Goal: Task Accomplishment & Management: Manage account settings

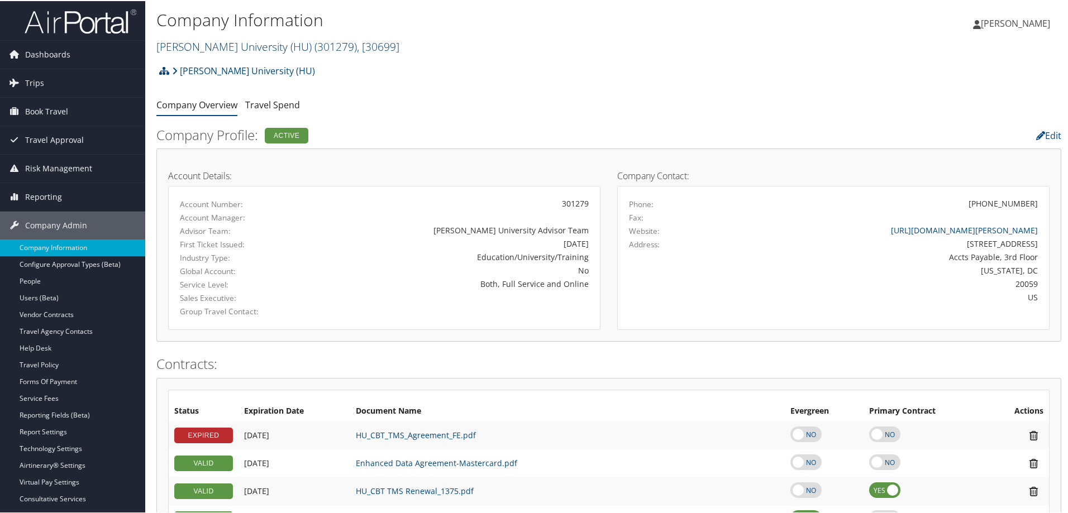
click at [173, 40] on link "Howard University (HU) ( 301279 ) , [ 30699 ]" at bounding box center [277, 45] width 243 height 15
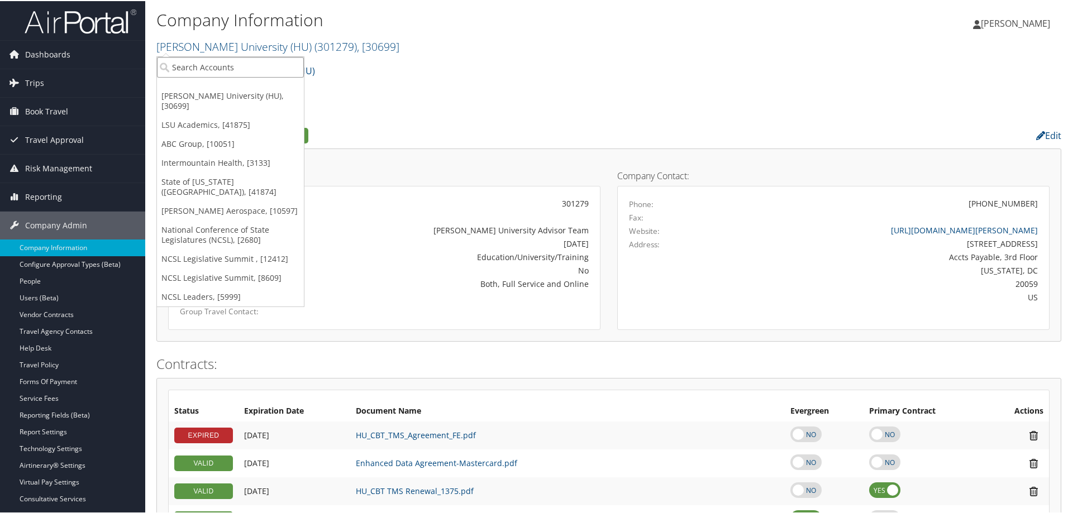
click at [198, 66] on input "search" at bounding box center [230, 66] width 147 height 21
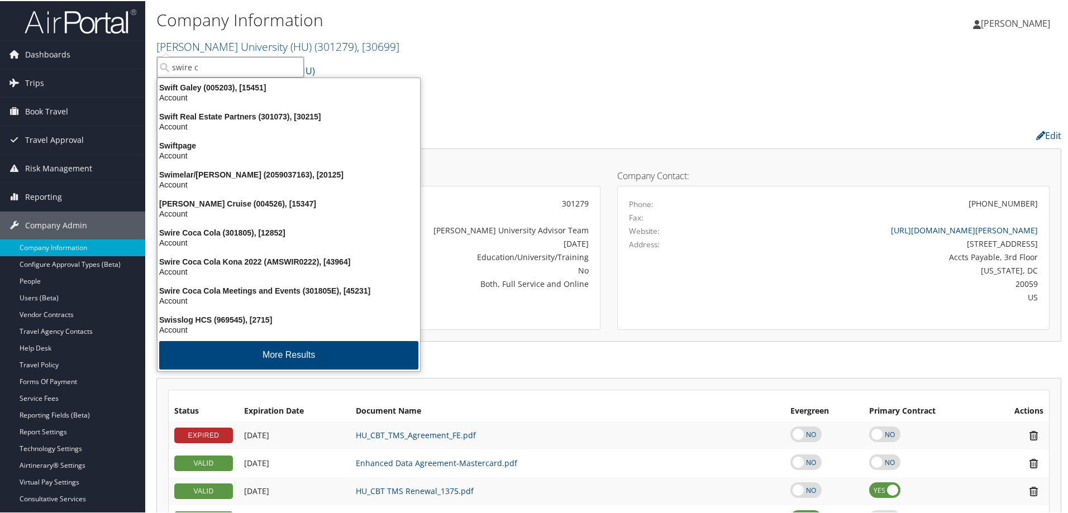
type input "swire co"
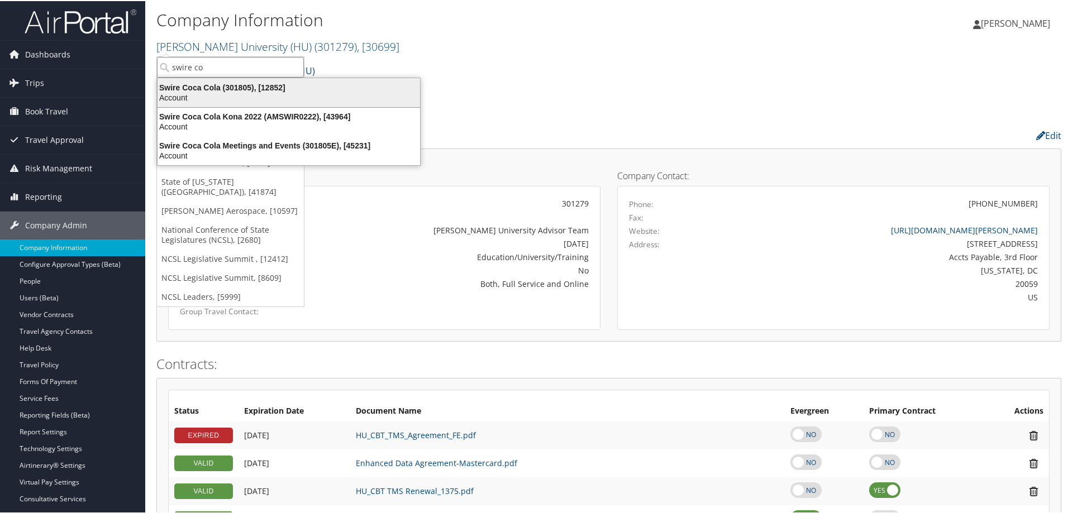
click at [206, 87] on div "Swire Coca Cola (301805), [12852]" at bounding box center [289, 87] width 276 height 10
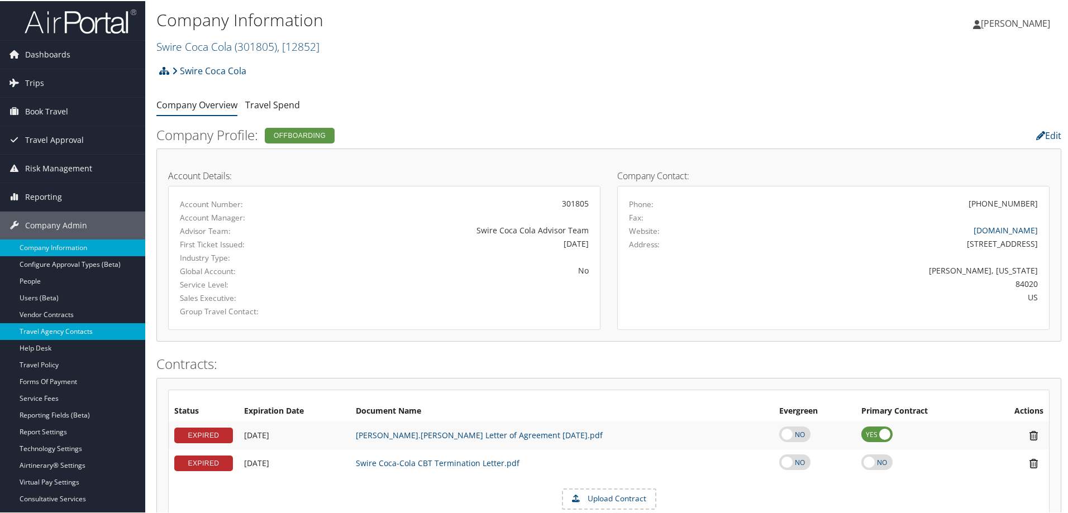
click at [78, 332] on link "Travel Agency Contacts" at bounding box center [72, 330] width 145 height 17
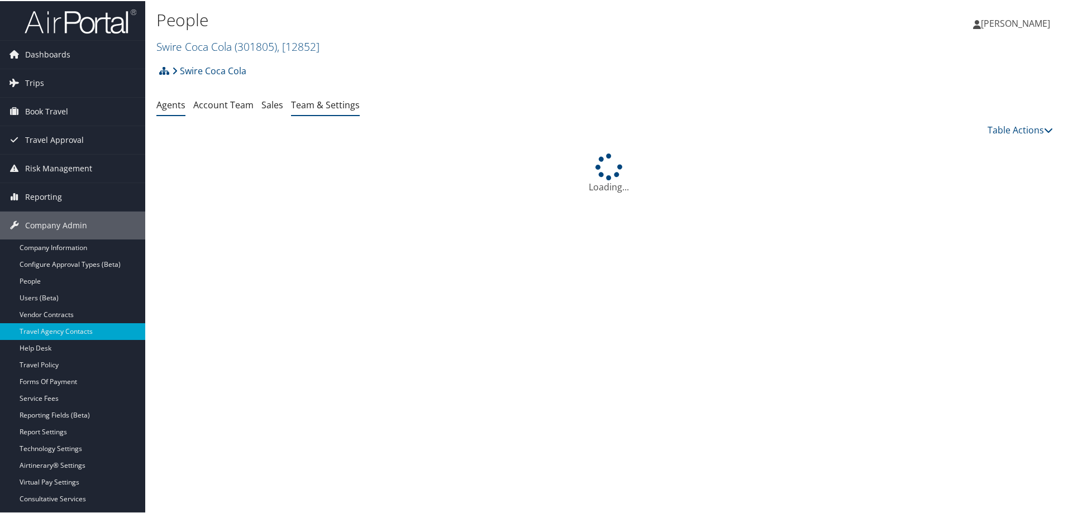
click at [339, 105] on link "Team & Settings" at bounding box center [325, 104] width 69 height 12
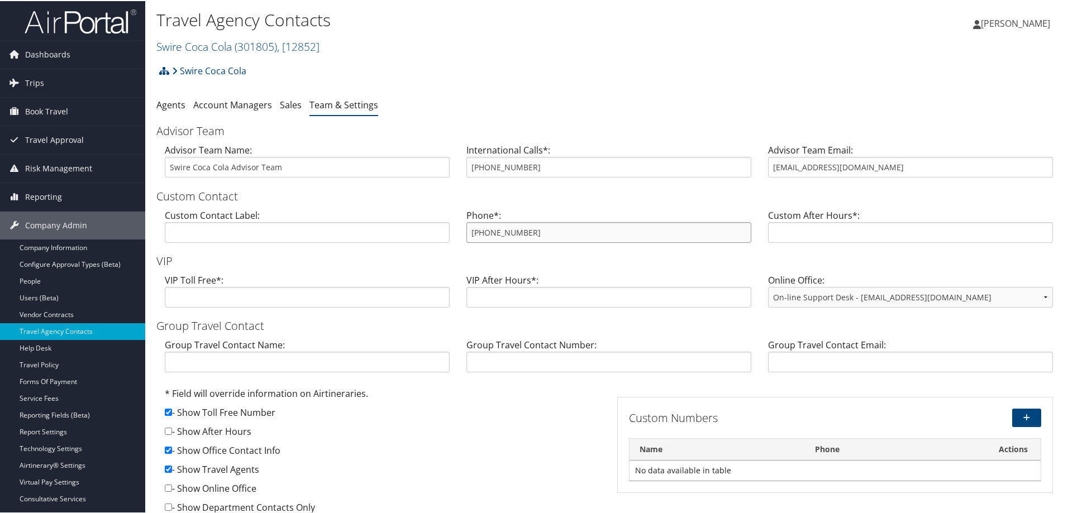
drag, startPoint x: 559, startPoint y: 241, endPoint x: 455, endPoint y: 227, distance: 104.9
click at [455, 227] on div "Custom Contact Label: Phone*: 800-309-9280 Custom After Hours*:" at bounding box center [608, 229] width 905 height 43
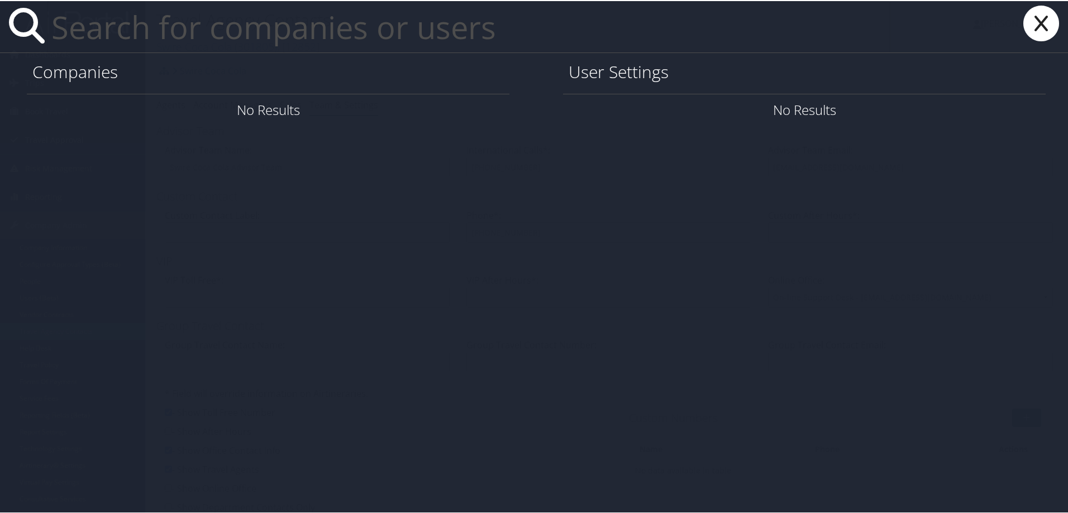
paste input "[PERSON_NAME][EMAIL_ADDRESS][PERSON_NAME][DOMAIN_NAME]"
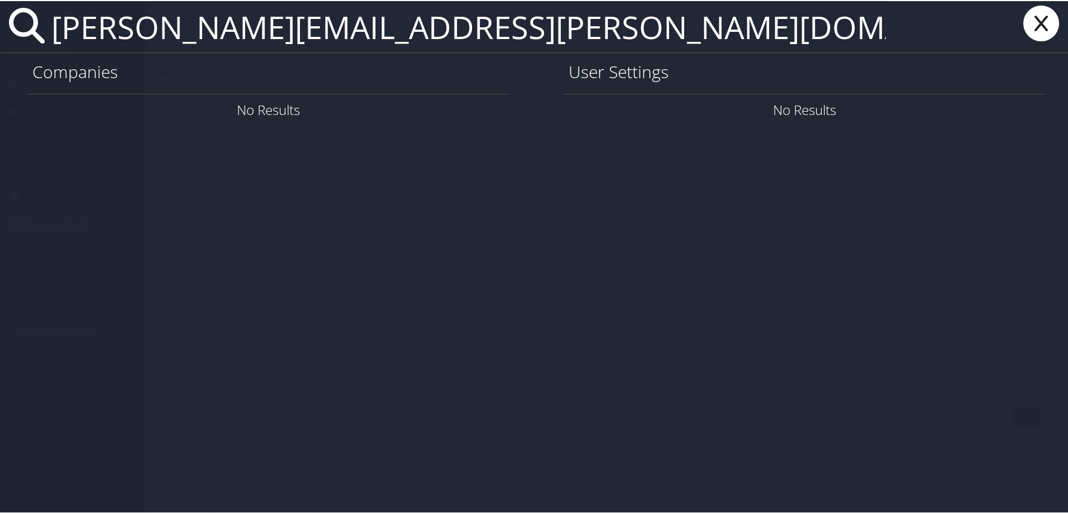
type input "[PERSON_NAME][EMAIL_ADDRESS][PERSON_NAME][DOMAIN_NAME]"
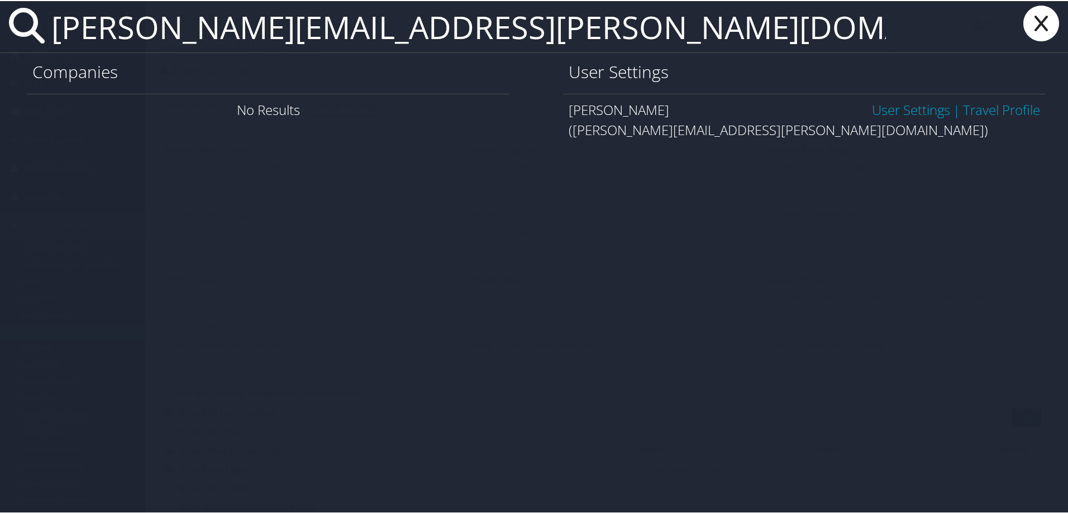
click at [875, 111] on link "User Settings" at bounding box center [911, 108] width 78 height 18
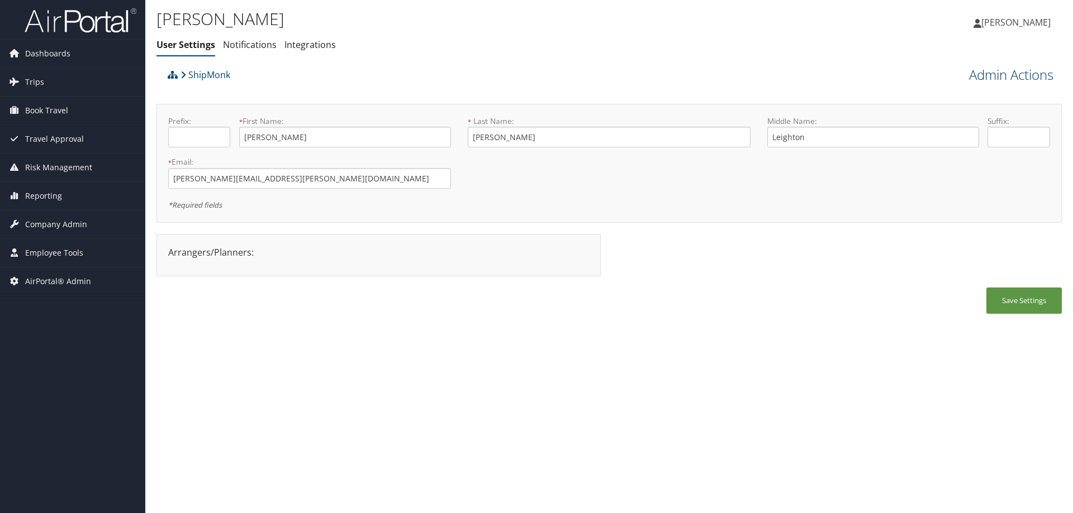
click at [990, 73] on link "Admin Actions" at bounding box center [1011, 74] width 84 height 19
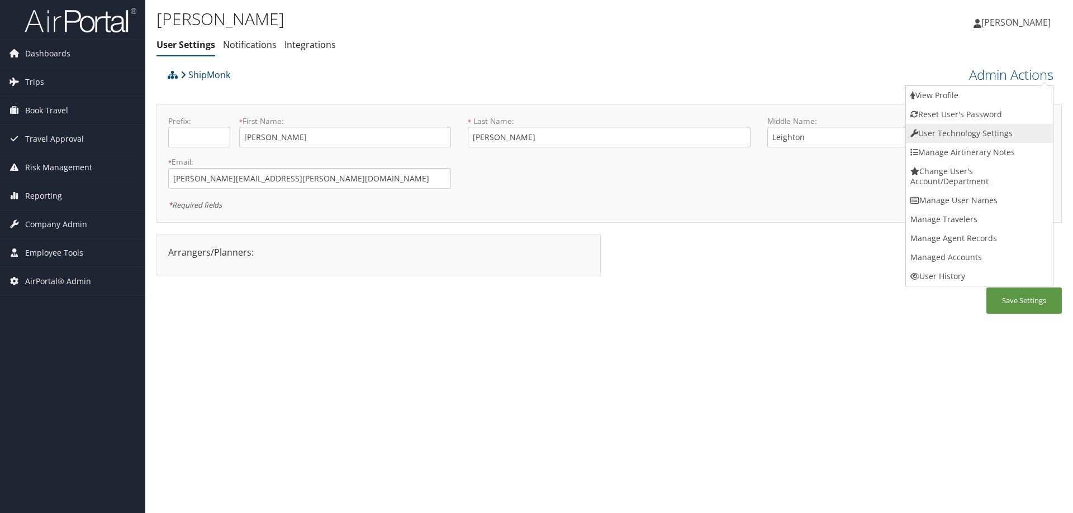
click at [956, 137] on link "User Technology Settings" at bounding box center [979, 133] width 147 height 19
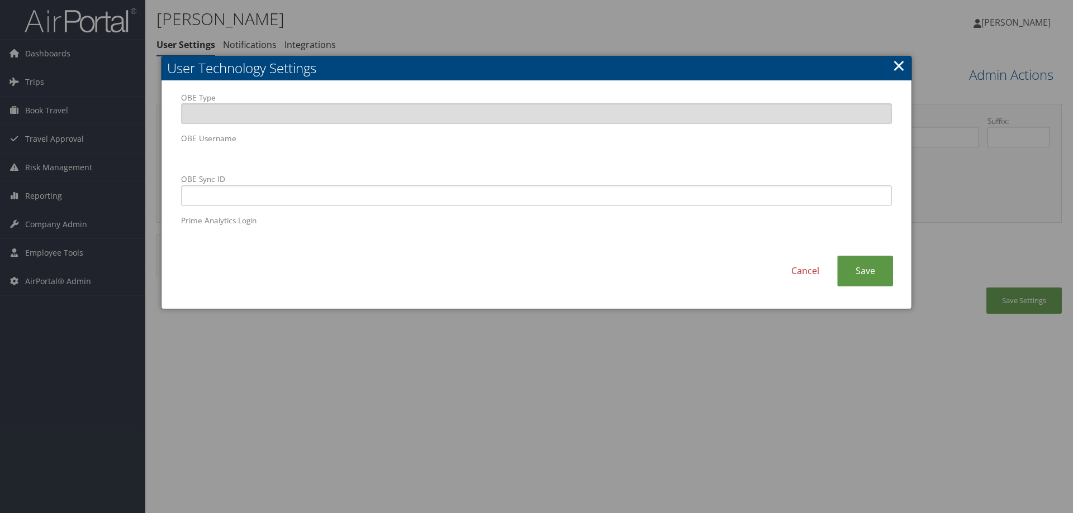
click at [157, 140] on body "Menu Dashboards ► AirPortal 360™ (Manager) AirPortal 360™ (Agent) My Travel Das…" at bounding box center [536, 256] width 1073 height 513
drag, startPoint x: 216, startPoint y: 142, endPoint x: 440, endPoint y: 165, distance: 225.8
click at [440, 165] on form "OBE Type OBE Username OBE Sync ID Prime Analytics Login" at bounding box center [536, 169] width 711 height 155
click at [184, 142] on label "OBE Username" at bounding box center [536, 149] width 711 height 32
click at [449, 198] on input "OBE Sync ID" at bounding box center [536, 195] width 711 height 21
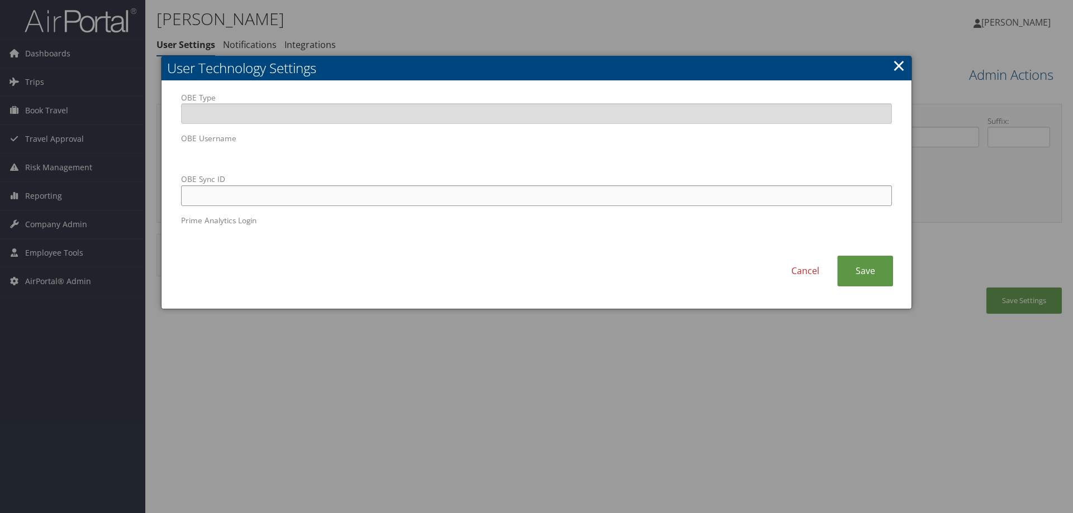
paste input "brent.dubovick@shipmonk.com"
type input "[PERSON_NAME][EMAIL_ADDRESS][PERSON_NAME][DOMAIN_NAME]"
click at [894, 280] on div "Cancel Save" at bounding box center [536, 277] width 727 height 42
click at [884, 278] on link "Save" at bounding box center [865, 271] width 56 height 31
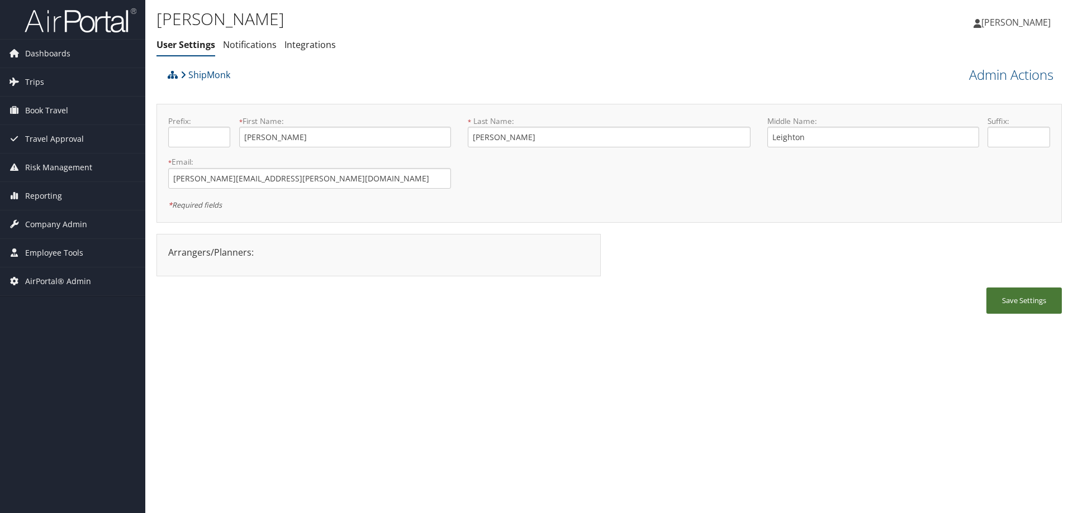
click at [1020, 301] on button "Save Settings" at bounding box center [1023, 301] width 75 height 26
click at [74, 223] on span "Company Admin" at bounding box center [56, 225] width 62 height 28
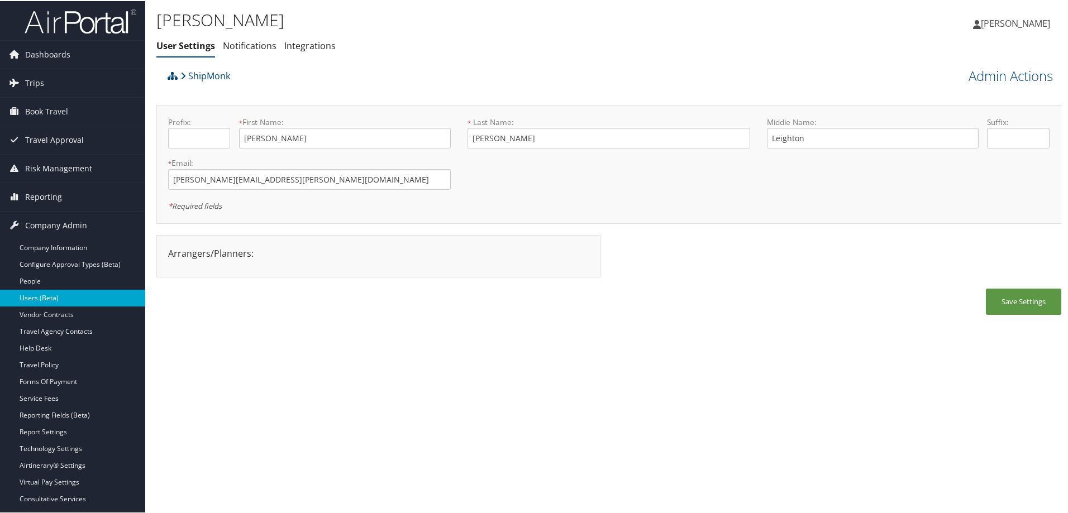
click at [52, 296] on link "Users (Beta)" at bounding box center [72, 297] width 145 height 17
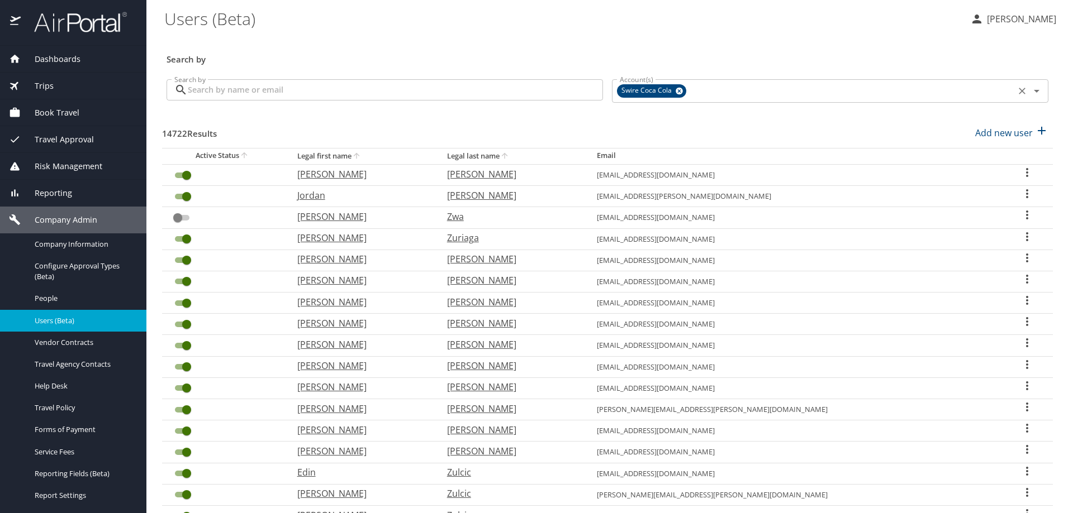
click at [675, 88] on icon at bounding box center [678, 91] width 7 height 7
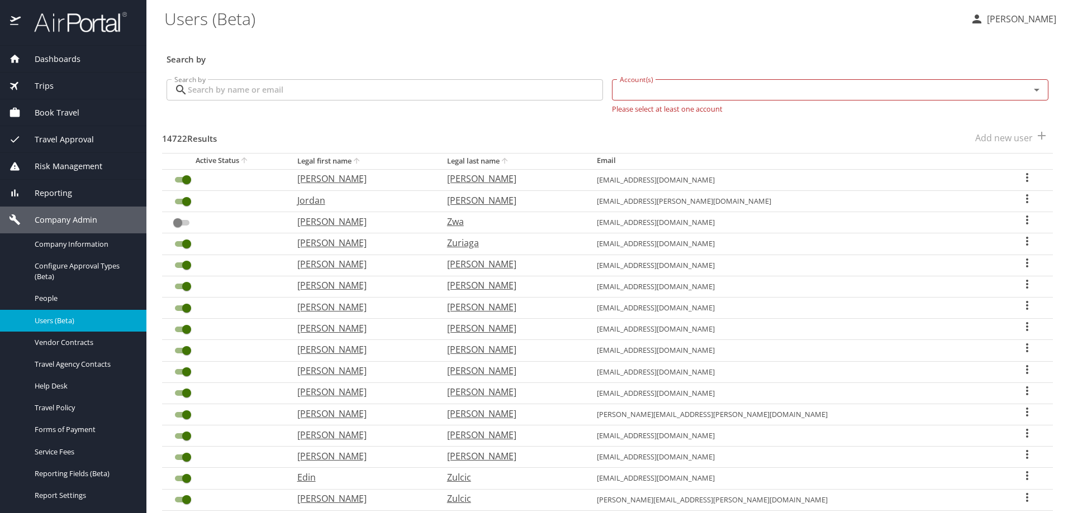
click at [359, 84] on input "Search by" at bounding box center [395, 89] width 415 height 21
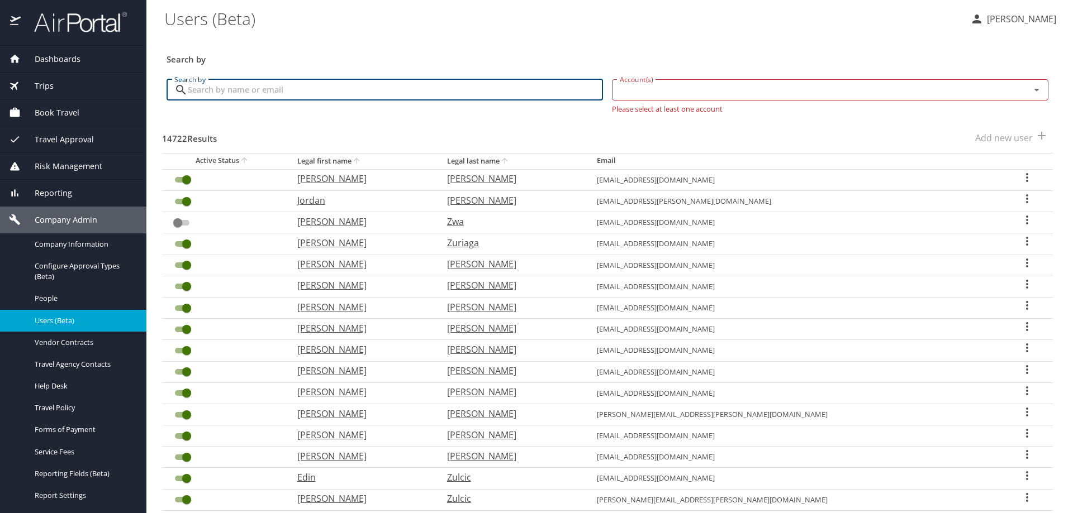
paste input "brent.dubovick@shipmonk.com"
type input "brent.dubovick@shipmonk.com"
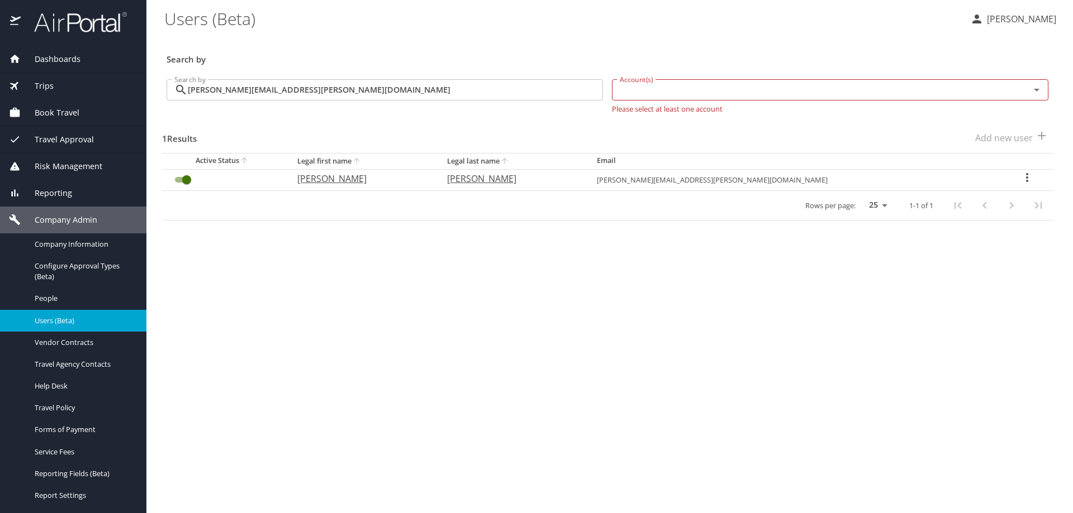
click at [1020, 177] on icon "User Search Table" at bounding box center [1026, 177] width 13 height 13
click at [988, 178] on li "View profile" at bounding box center [984, 179] width 162 height 20
select select "US"
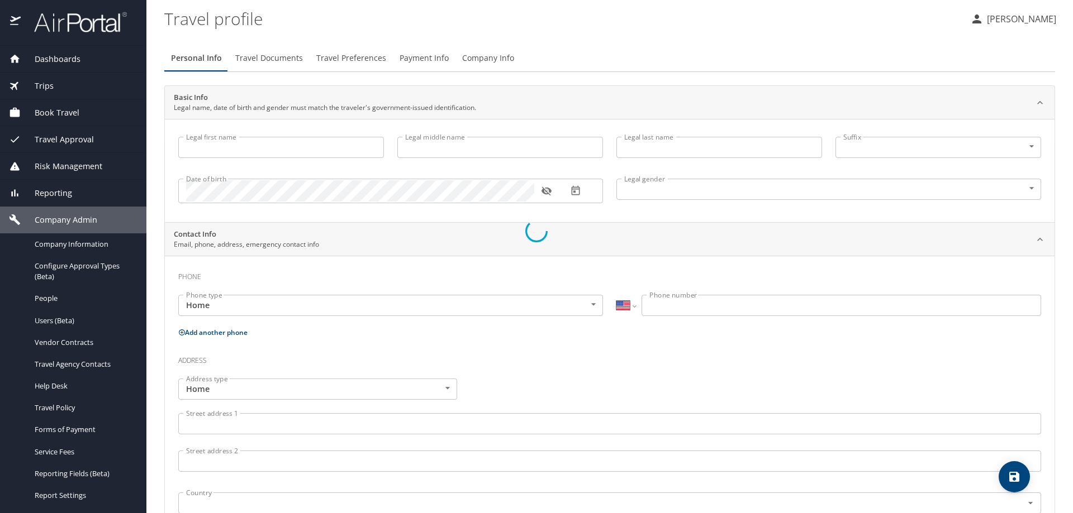
type input "Brent"
type input "Leighton"
type input "Dubovick"
type input "Male"
type input "Maria Esther Nava"
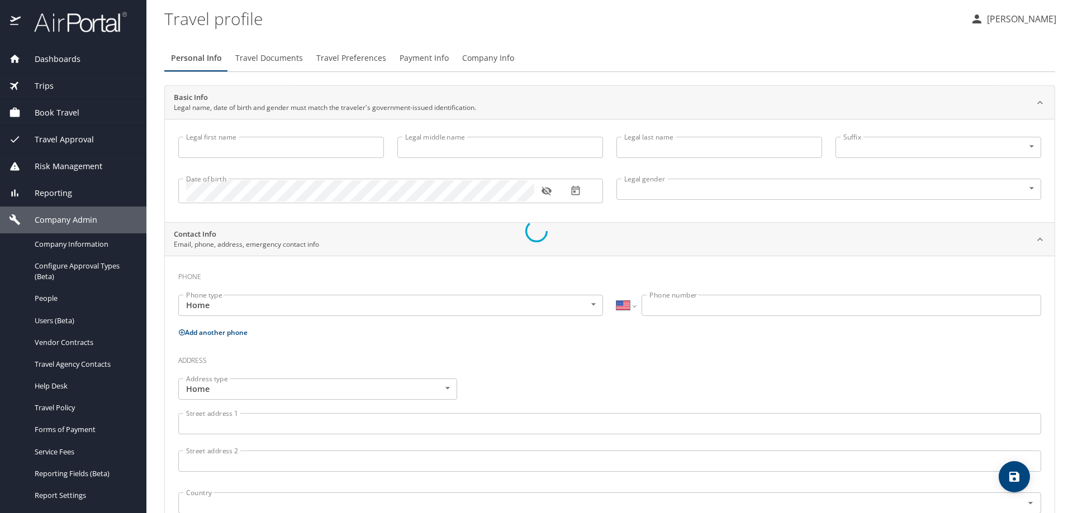
type input "Chaparro"
type input "(702) 859-8955"
type input "mariaesthernch@gmail.com"
select select "US"
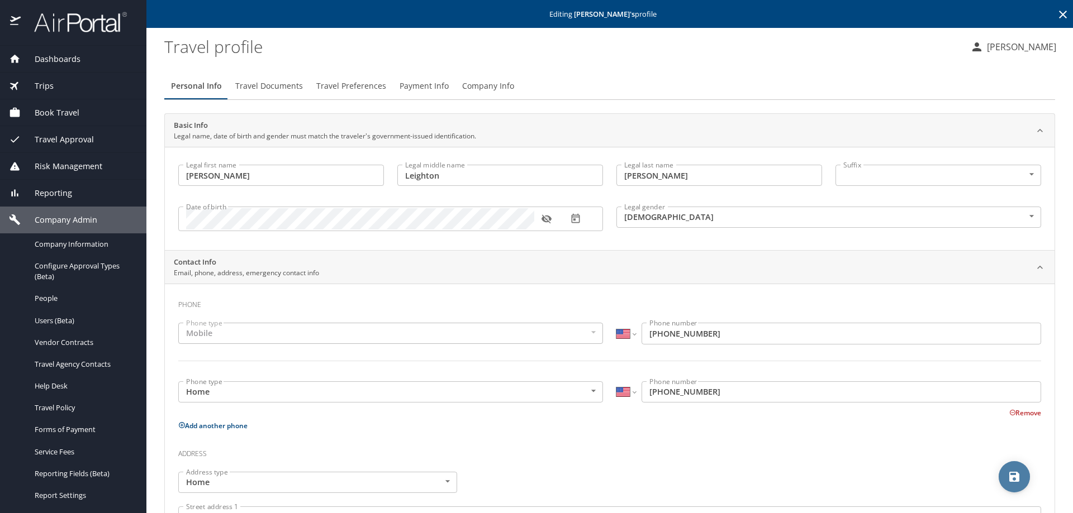
click at [1011, 480] on icon "save" at bounding box center [1014, 477] width 10 height 10
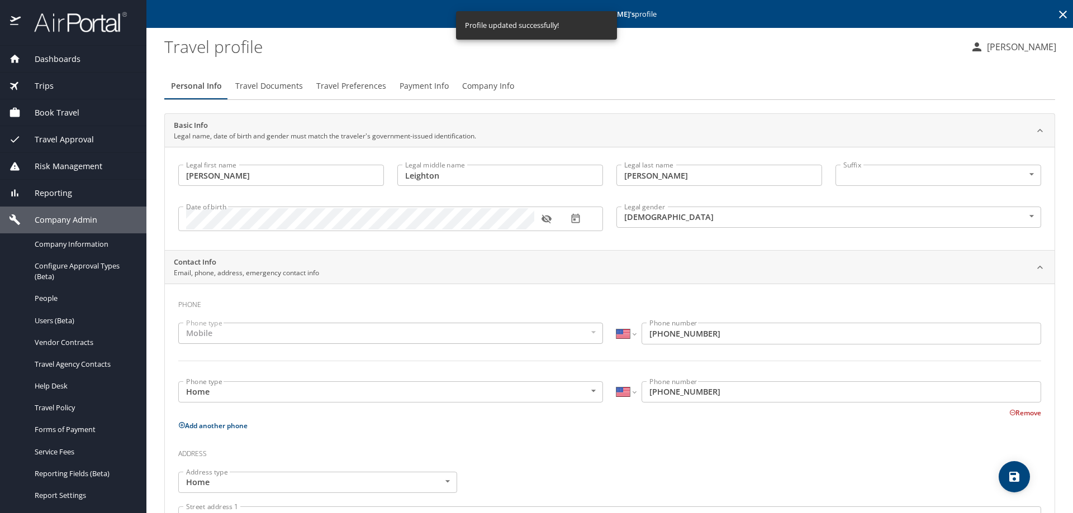
select select "US"
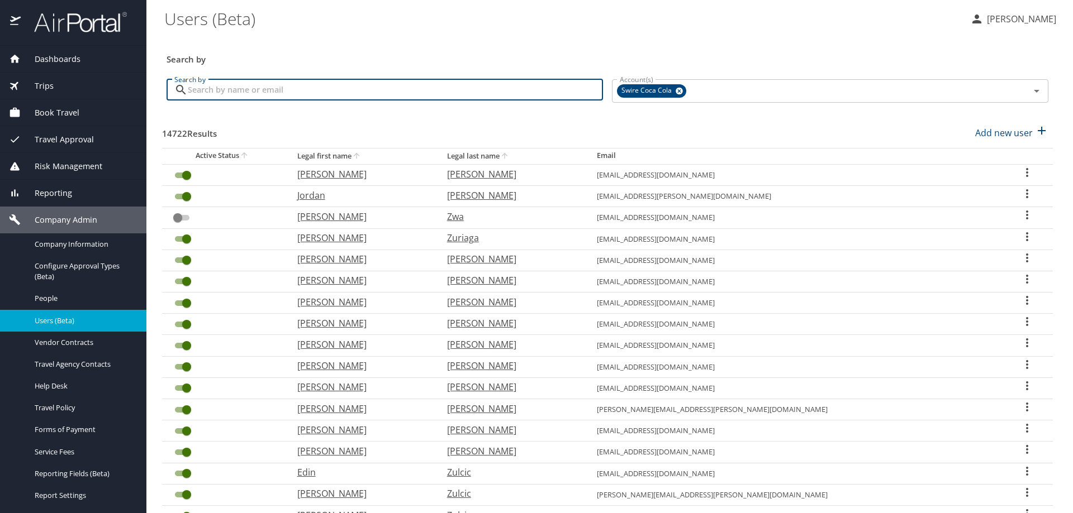
click at [275, 97] on input "Search by" at bounding box center [395, 89] width 415 height 21
paste input "brent.dubovick@shipmonk.com"
click at [676, 91] on icon at bounding box center [678, 91] width 7 height 7
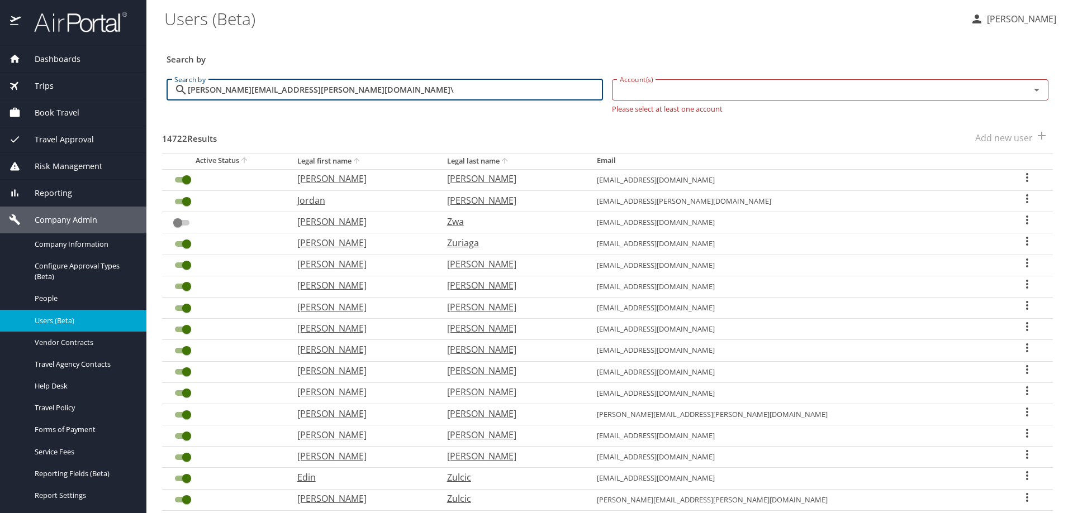
type input "brent.dubovick@shipmonk.com"
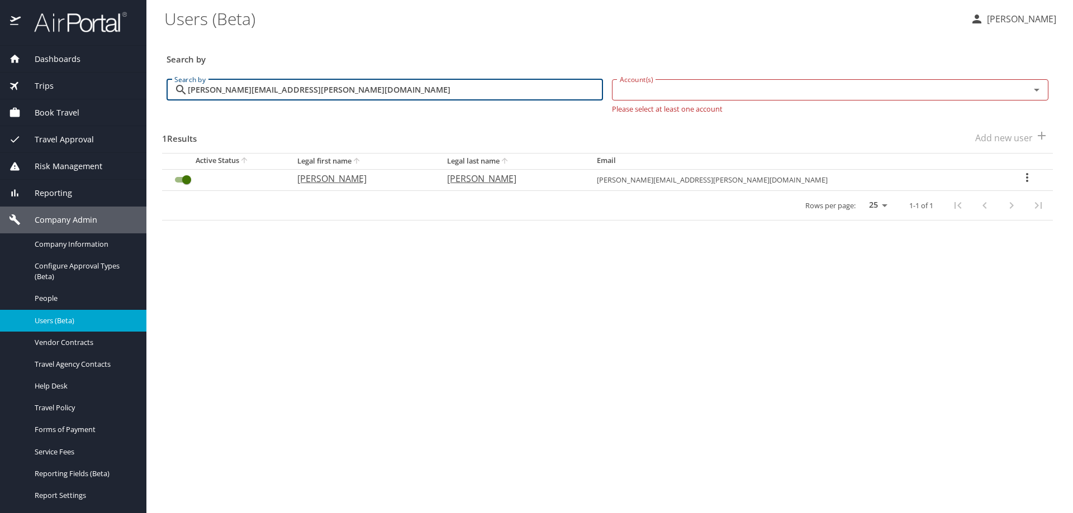
click at [1021, 177] on icon "User Search Table" at bounding box center [1026, 177] width 13 height 13
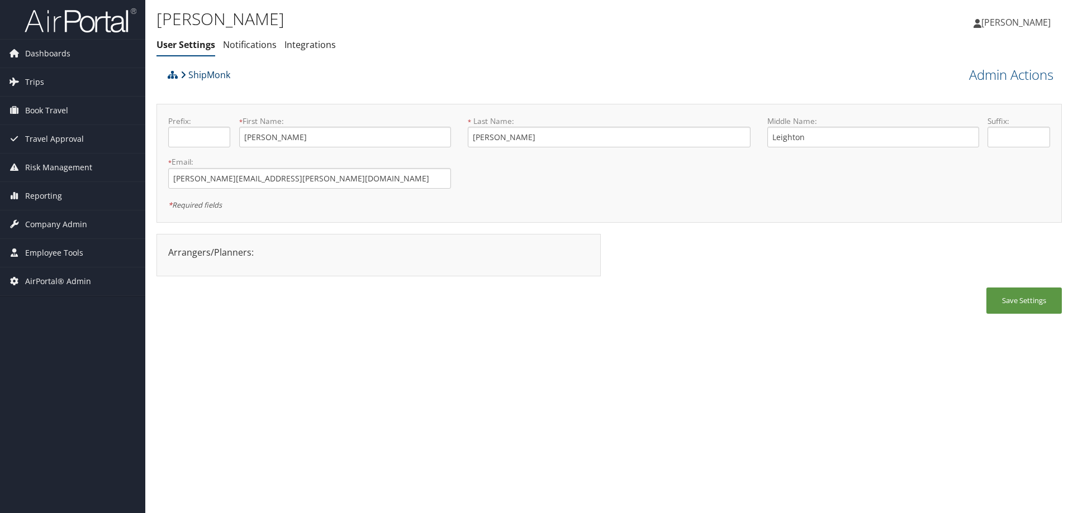
click at [212, 79] on link "ShipMonk" at bounding box center [205, 75] width 50 height 22
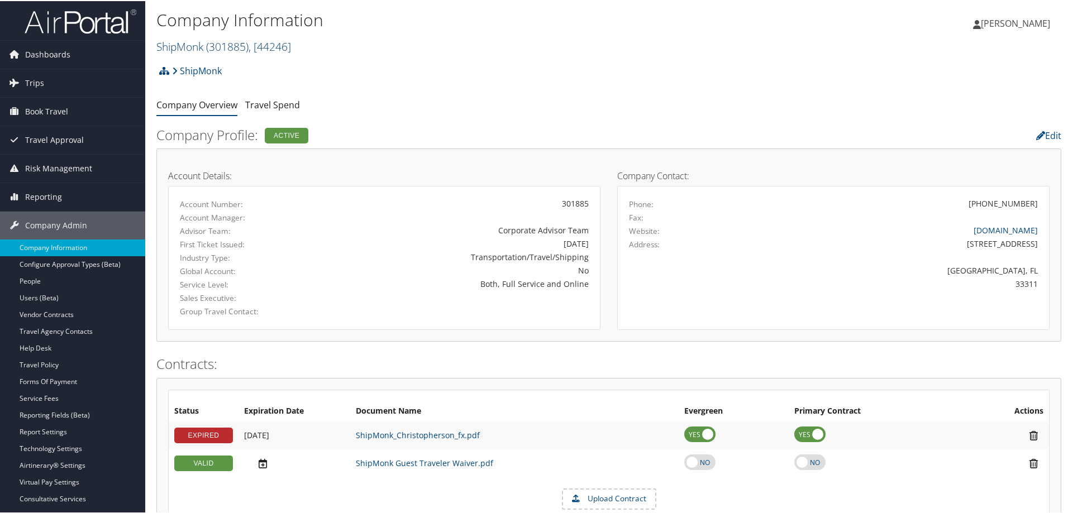
click at [194, 44] on link "ShipMonk ( 301885 ) , [ 44246 ]" at bounding box center [223, 45] width 135 height 15
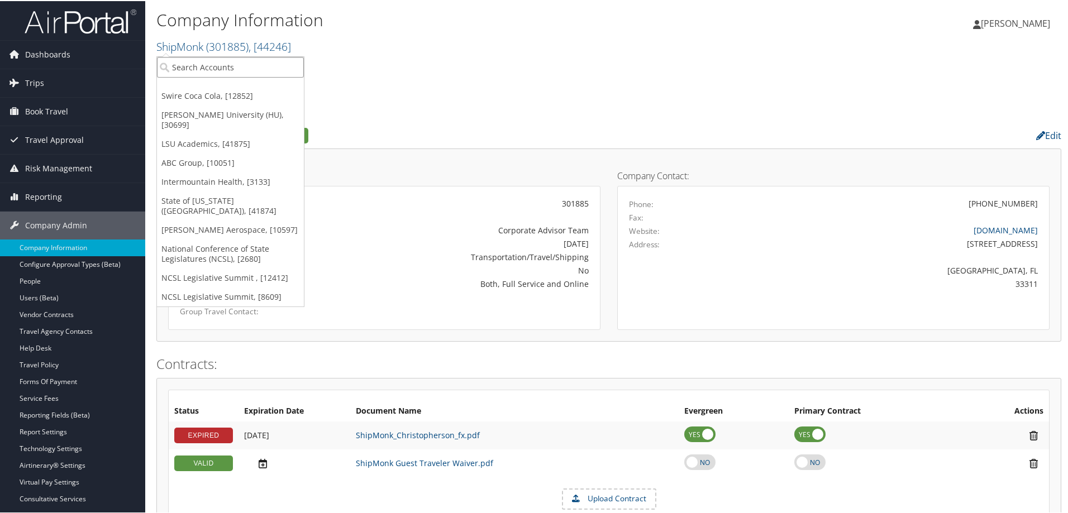
click at [196, 59] on input "search" at bounding box center [230, 66] width 147 height 21
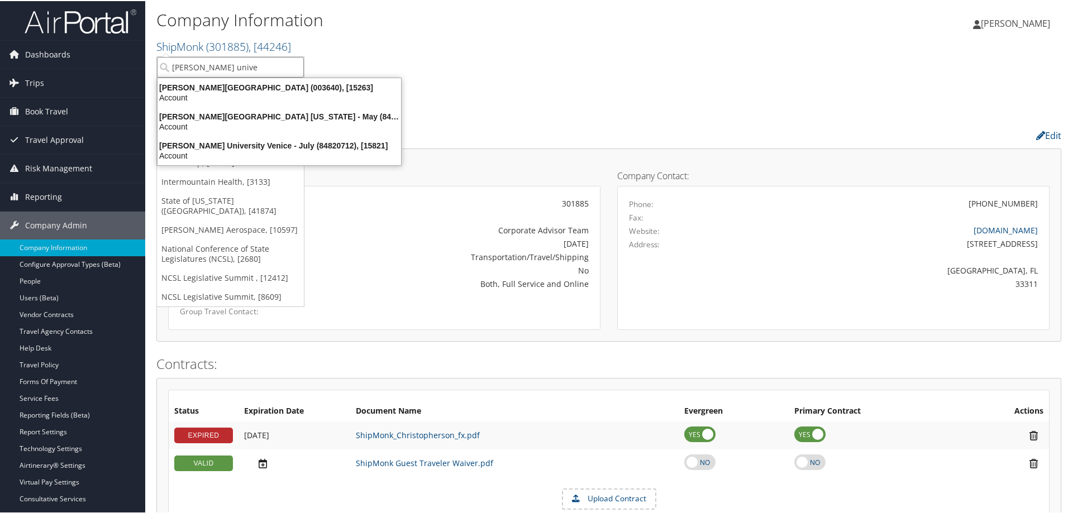
type input "[PERSON_NAME] univer"
click at [194, 96] on div "Account" at bounding box center [279, 97] width 257 height 10
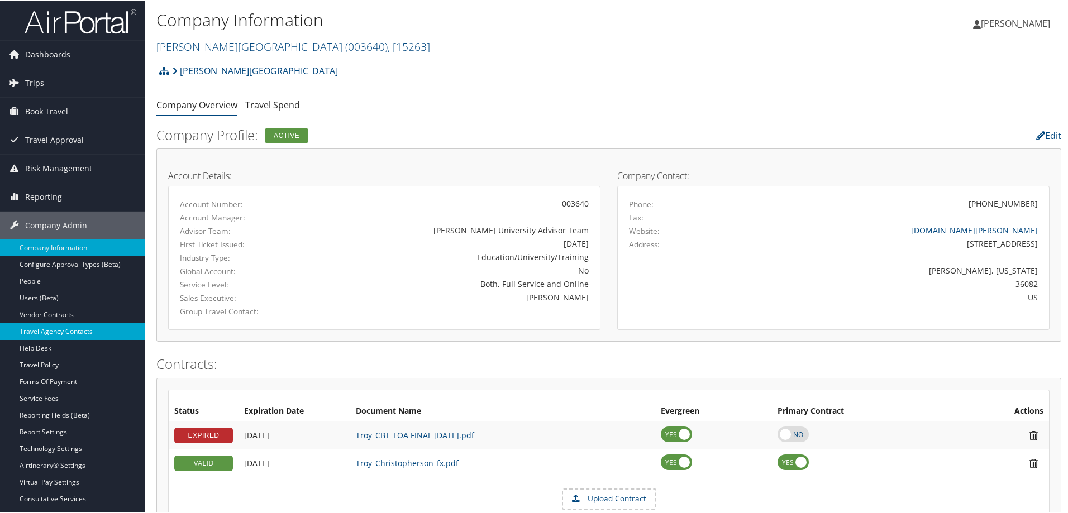
click at [82, 331] on link "Travel Agency Contacts" at bounding box center [72, 330] width 145 height 17
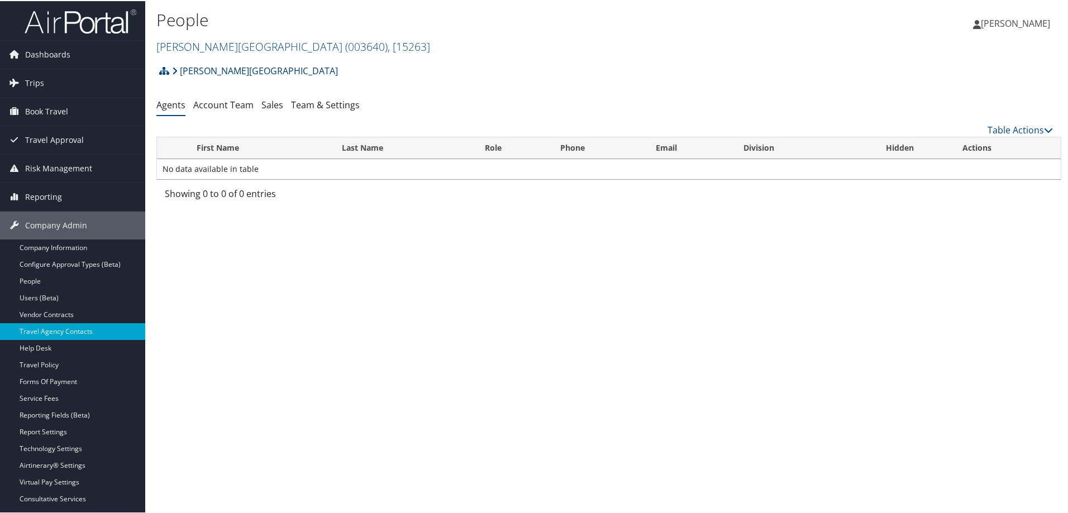
click at [208, 68] on link "[PERSON_NAME][GEOGRAPHIC_DATA]" at bounding box center [255, 70] width 166 height 22
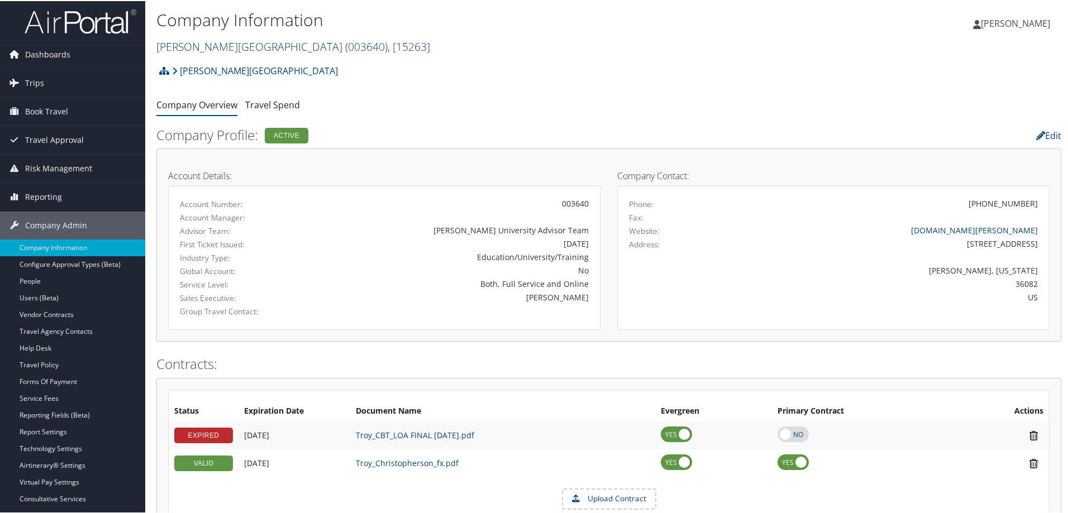
click at [223, 42] on link "Troy University ( 003640 ) , [ 15263 ]" at bounding box center [293, 45] width 274 height 15
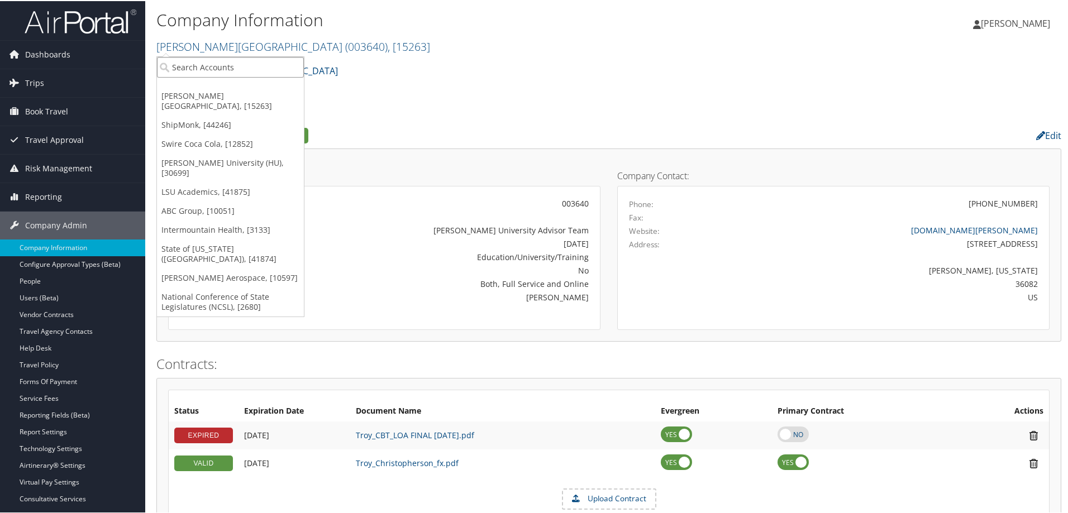
click at [218, 64] on input "search" at bounding box center [230, 66] width 147 height 21
type input "uc berke"
click at [352, 60] on div "Troy University Account Structure Troy University (003640) ACTIVE Create Child …" at bounding box center [608, 74] width 905 height 30
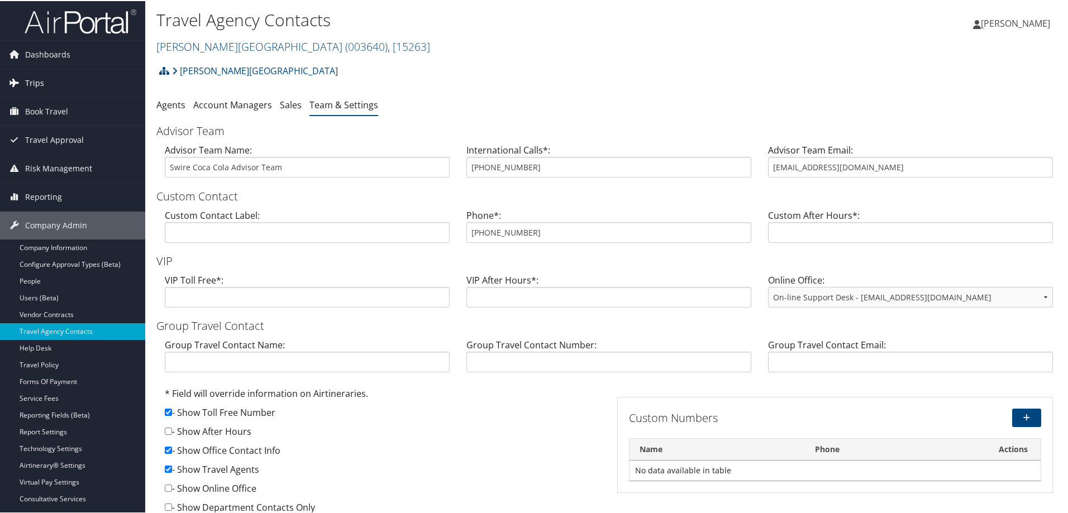
click at [34, 84] on span "Trips" at bounding box center [34, 82] width 19 height 28
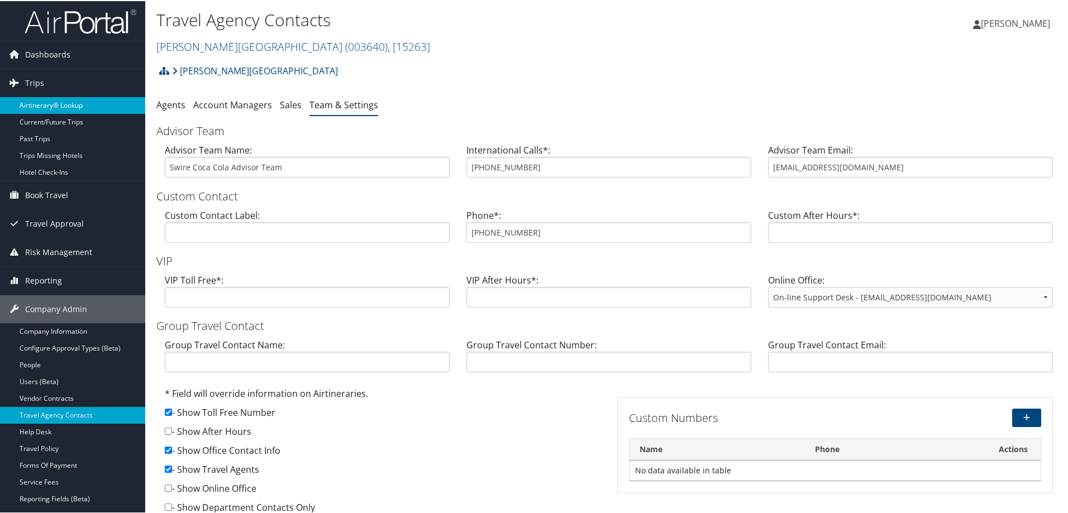
click at [47, 100] on link "Airtinerary® Lookup" at bounding box center [72, 104] width 145 height 17
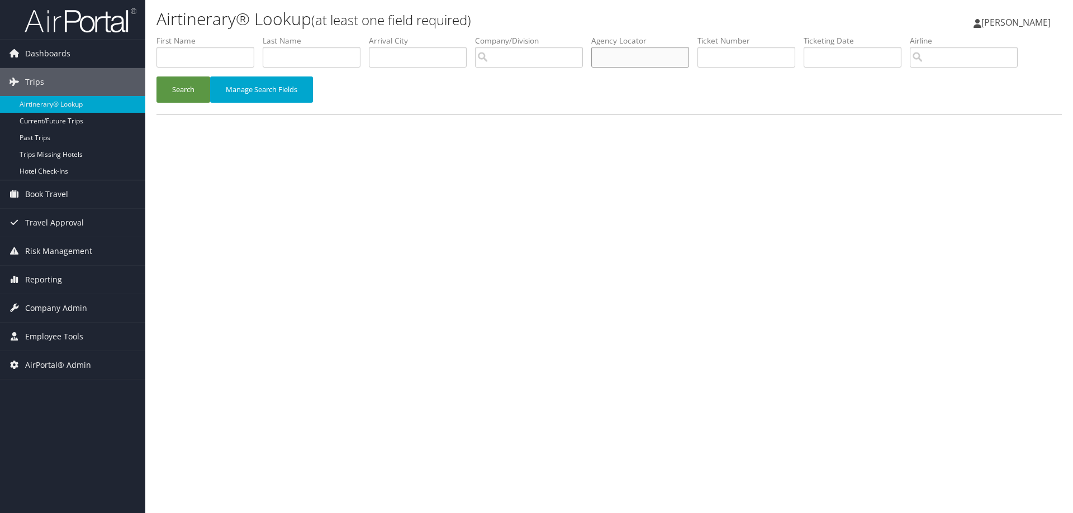
click at [618, 55] on input "text" at bounding box center [640, 57] width 98 height 21
click at [603, 56] on input "dw2y33" at bounding box center [640, 57] width 98 height 21
type input "cw2y33"
click at [156, 77] on button "Search" at bounding box center [183, 90] width 54 height 26
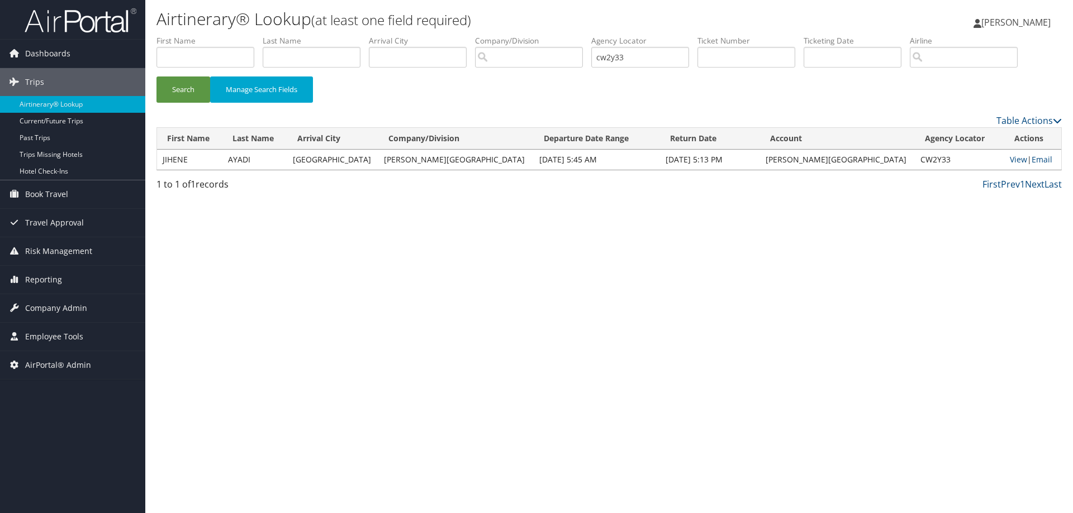
click at [1004, 163] on td "View | Email" at bounding box center [1032, 160] width 57 height 20
click at [1010, 156] on link "View" at bounding box center [1018, 159] width 17 height 11
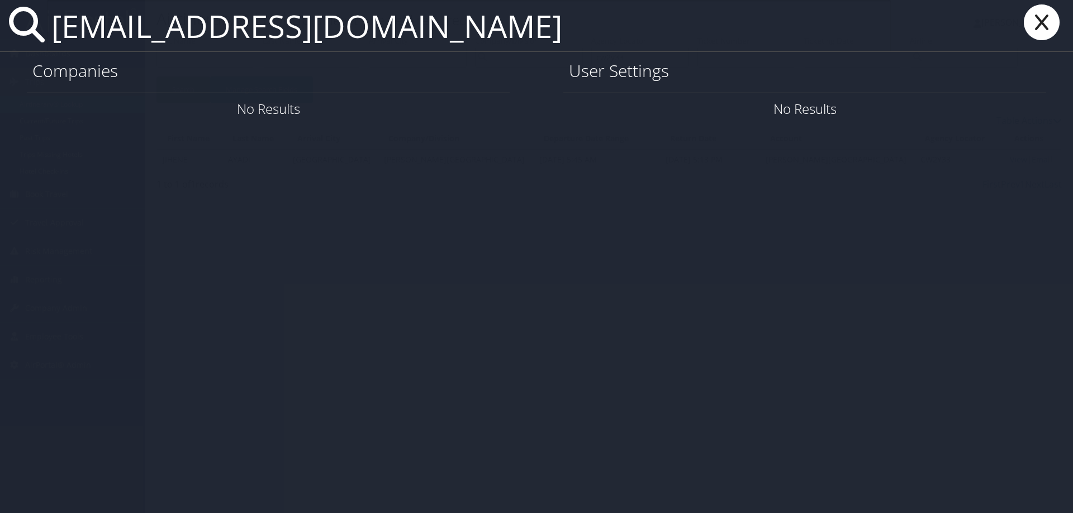
drag, startPoint x: 66, startPoint y: 25, endPoint x: 54, endPoint y: 23, distance: 12.3
click at [54, 23] on input "dgranito@uno.edu" at bounding box center [469, 25] width 844 height 51
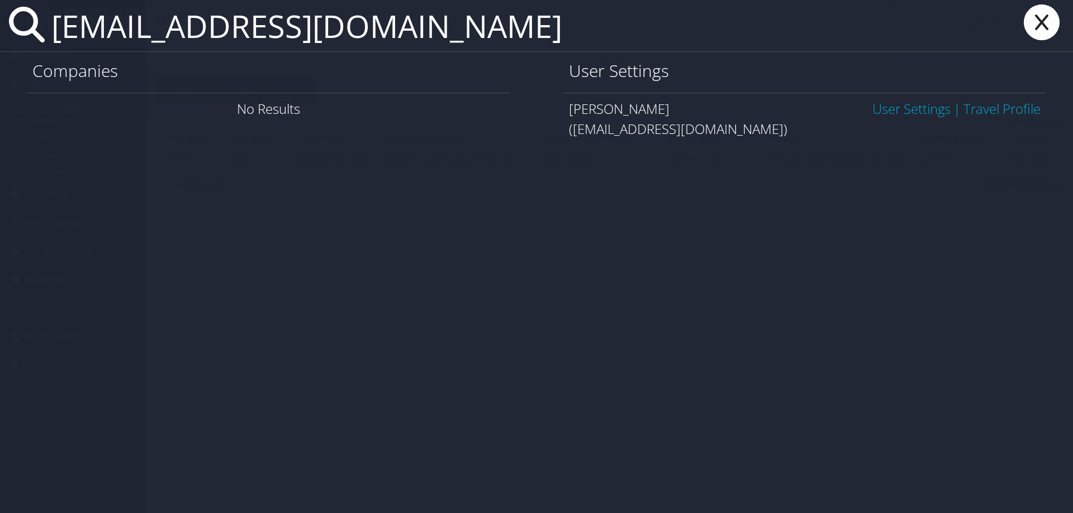
type input "vgranito@uno.edu"
click at [913, 112] on link "User Settings" at bounding box center [911, 108] width 78 height 18
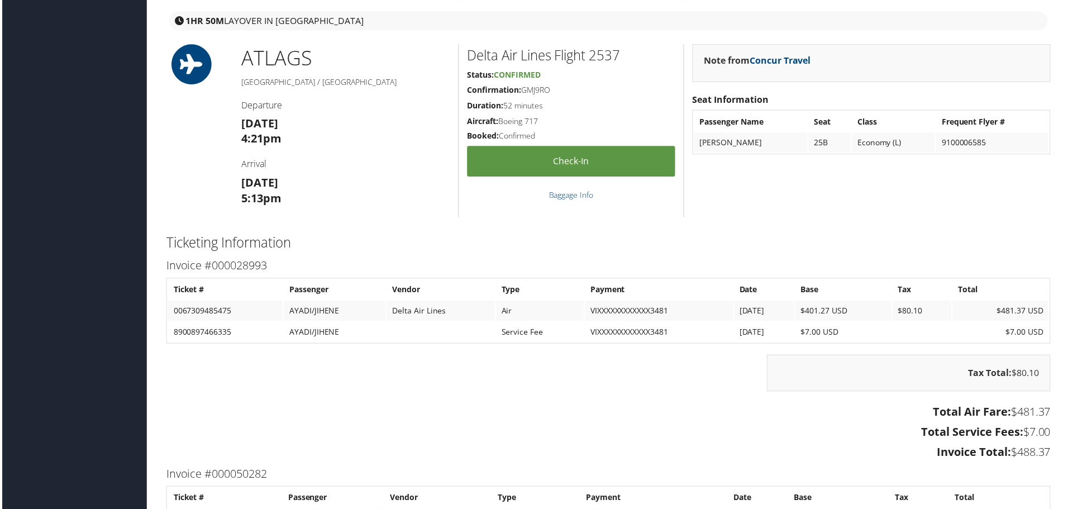
scroll to position [1129, 0]
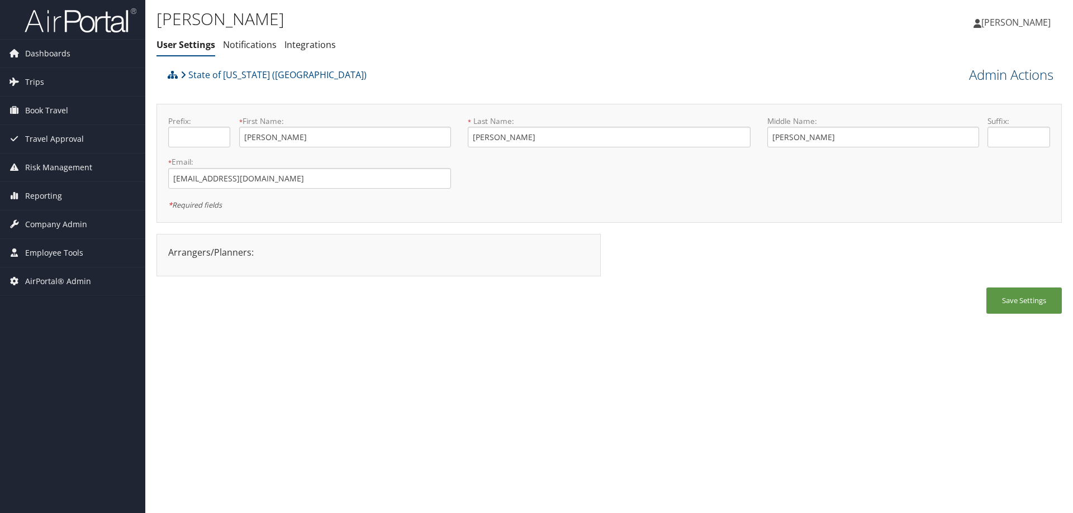
click at [1007, 68] on link "Admin Actions" at bounding box center [1011, 74] width 84 height 19
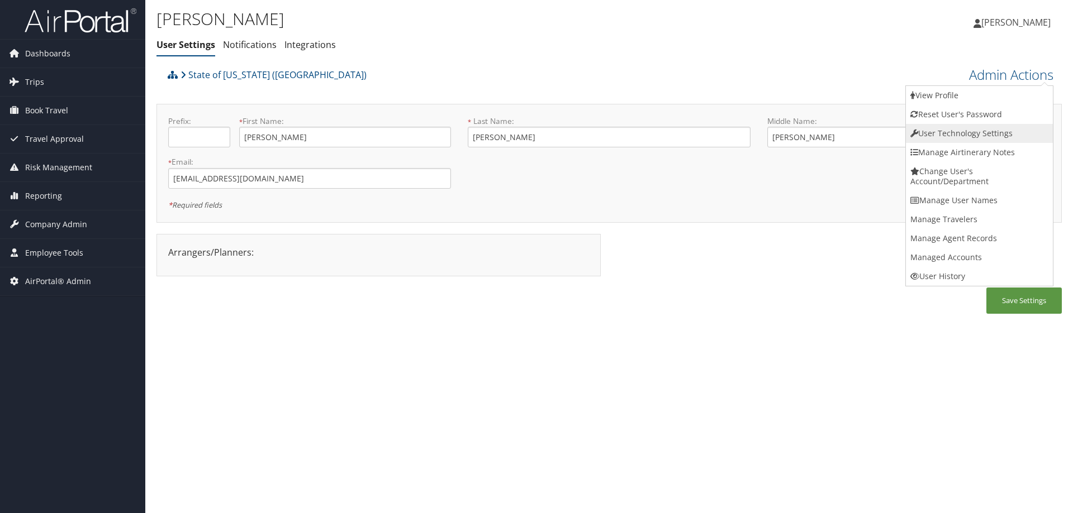
click at [978, 129] on link "User Technology Settings" at bounding box center [979, 133] width 147 height 19
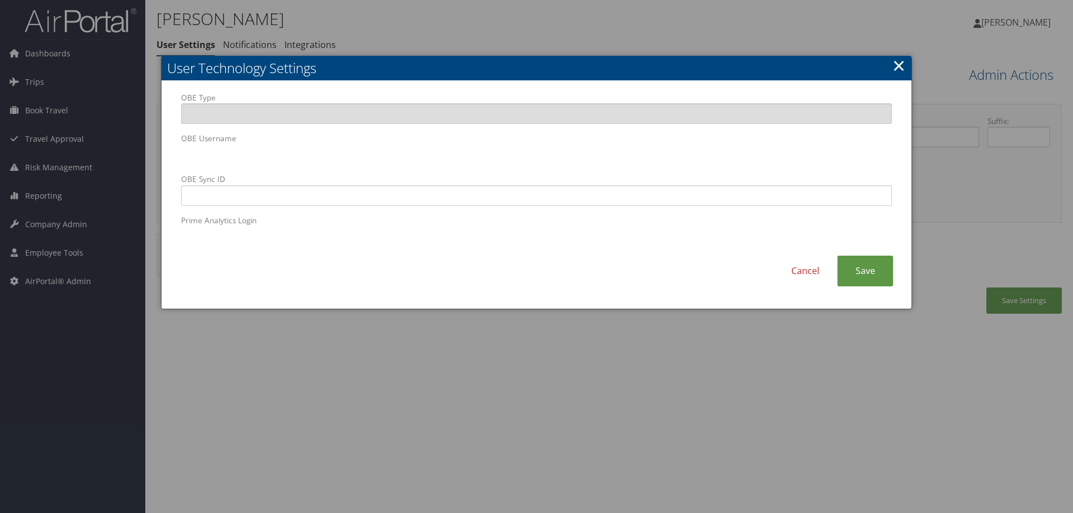
click at [173, 154] on div "OBE Type OBE Username OBE Sync ID Prime Analytics Login" at bounding box center [536, 174] width 727 height 164
click at [257, 361] on div at bounding box center [536, 256] width 1073 height 513
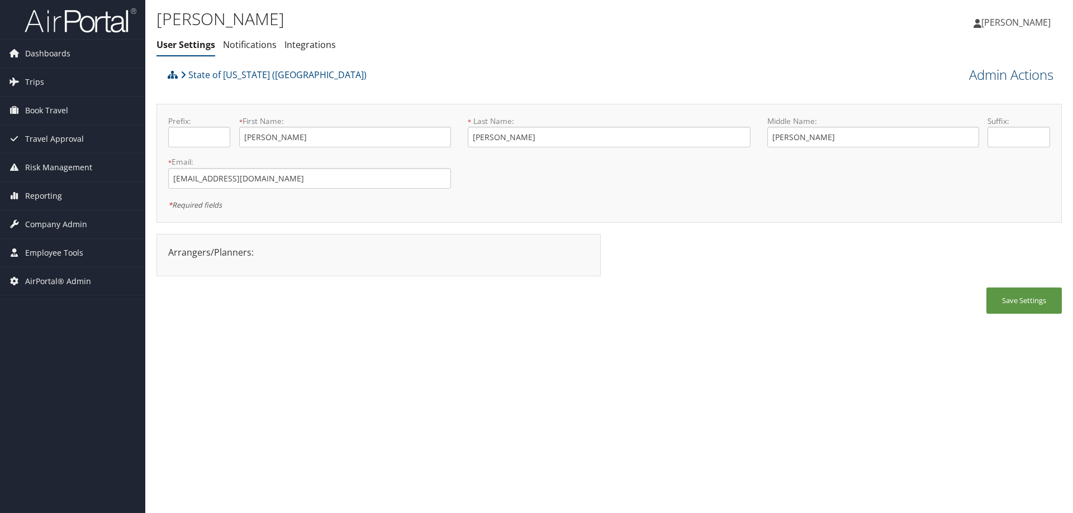
click at [974, 70] on link "Admin Actions" at bounding box center [1011, 74] width 84 height 19
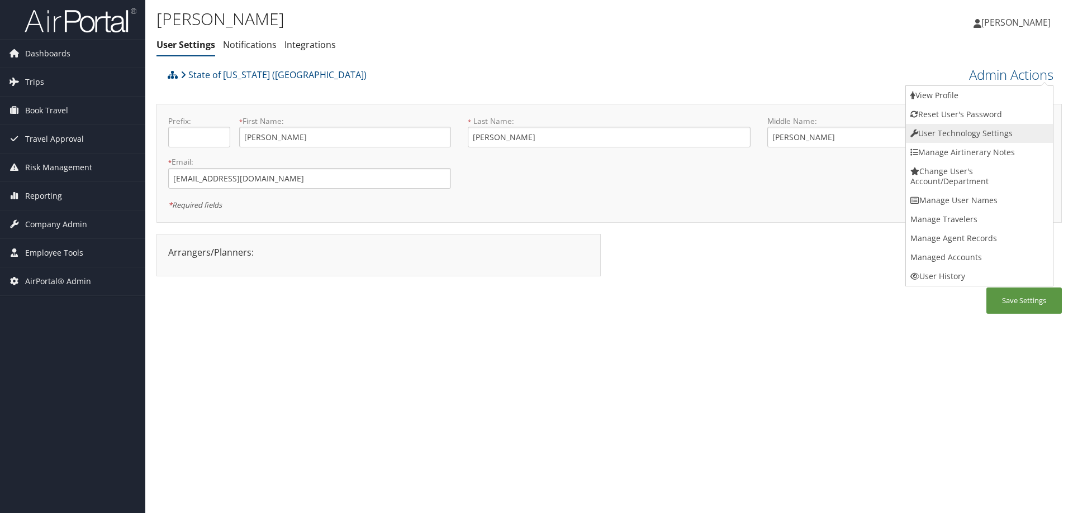
click at [956, 129] on link "User Technology Settings" at bounding box center [979, 133] width 147 height 19
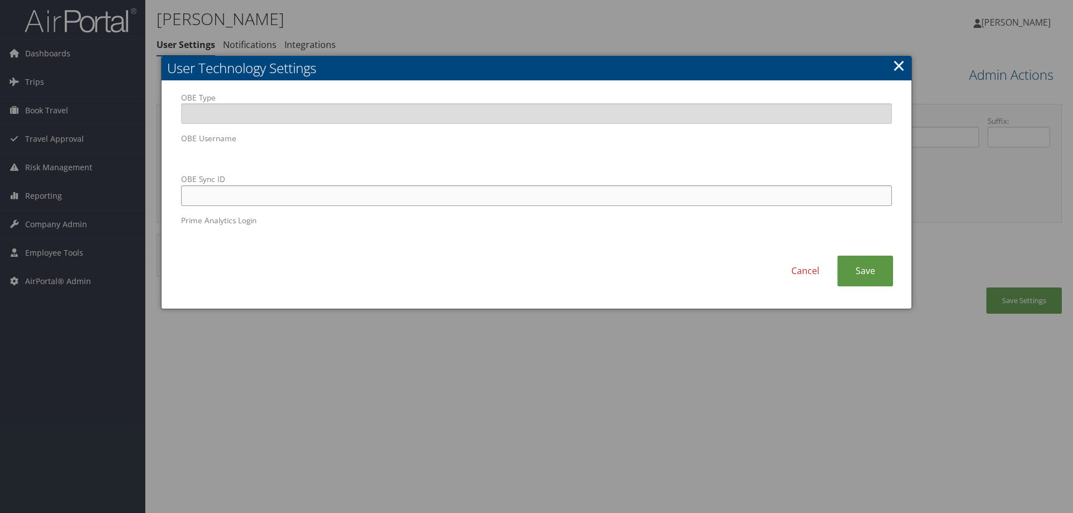
click at [214, 198] on input "OBE Sync ID" at bounding box center [536, 195] width 711 height 21
paste input "vgranito@uno.edu"
type input "vgranito@uno.edu"
click at [878, 274] on link "Save" at bounding box center [865, 271] width 56 height 31
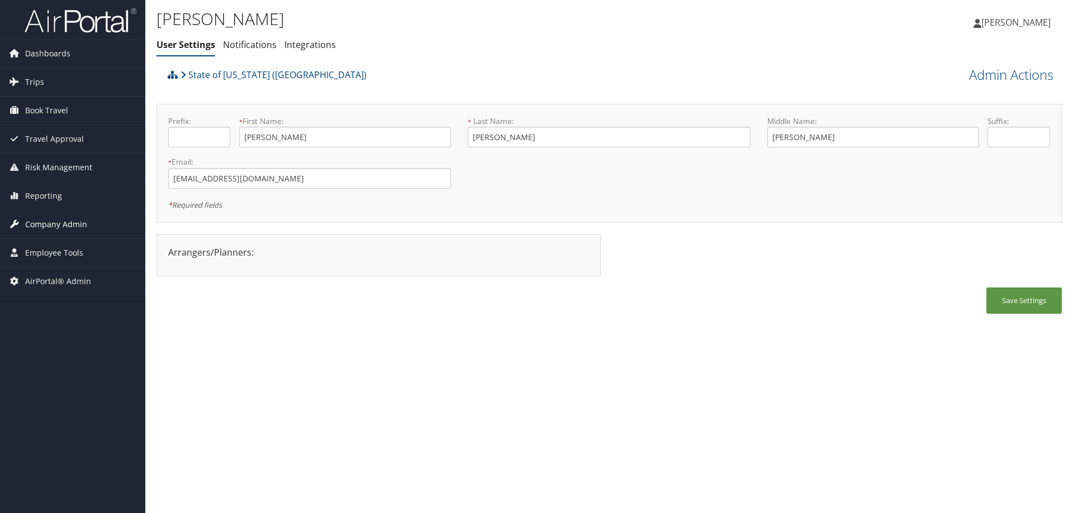
click at [53, 225] on span "Company Admin" at bounding box center [56, 225] width 62 height 28
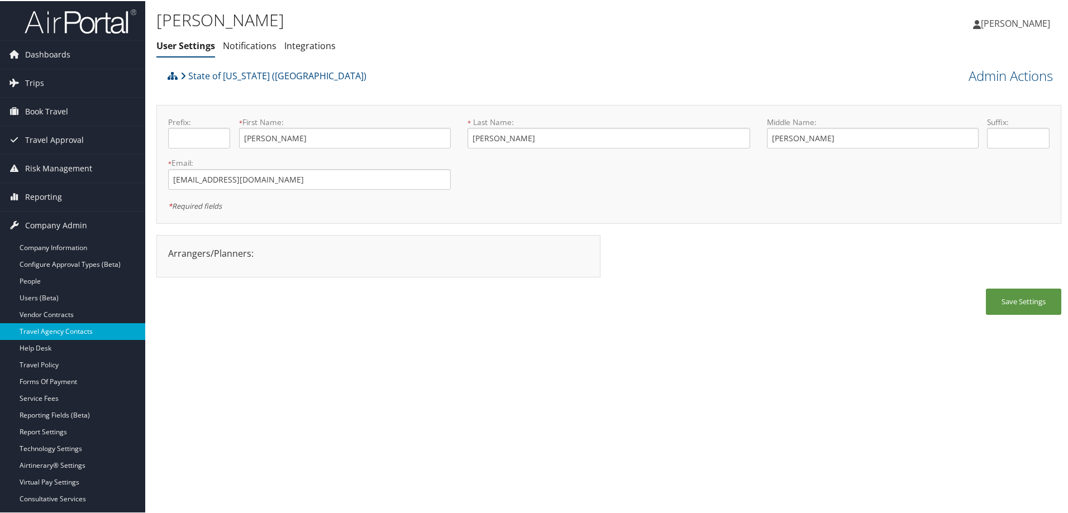
click at [78, 328] on link "Travel Agency Contacts" at bounding box center [72, 330] width 145 height 17
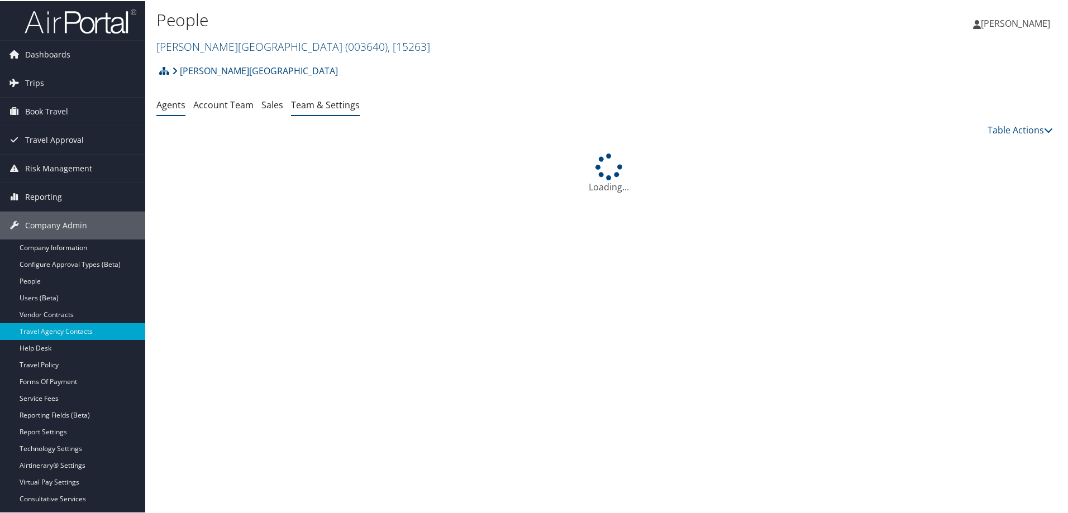
click at [309, 104] on link "Team & Settings" at bounding box center [325, 104] width 69 height 12
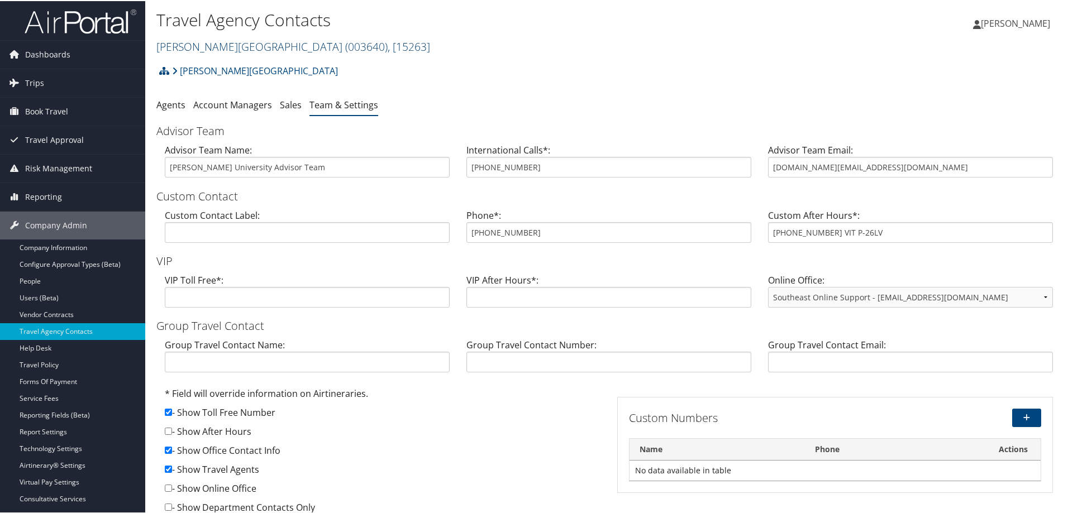
click at [224, 40] on link "[PERSON_NAME][GEOGRAPHIC_DATA] ( 003640 ) , [ 15263 ]" at bounding box center [293, 45] width 274 height 15
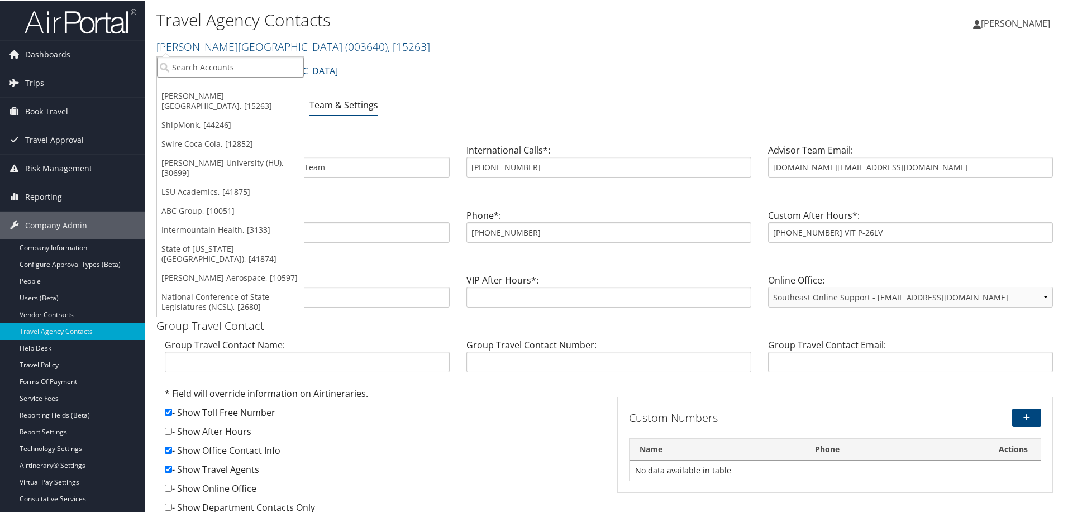
click at [221, 68] on input "search" at bounding box center [230, 66] width 147 height 21
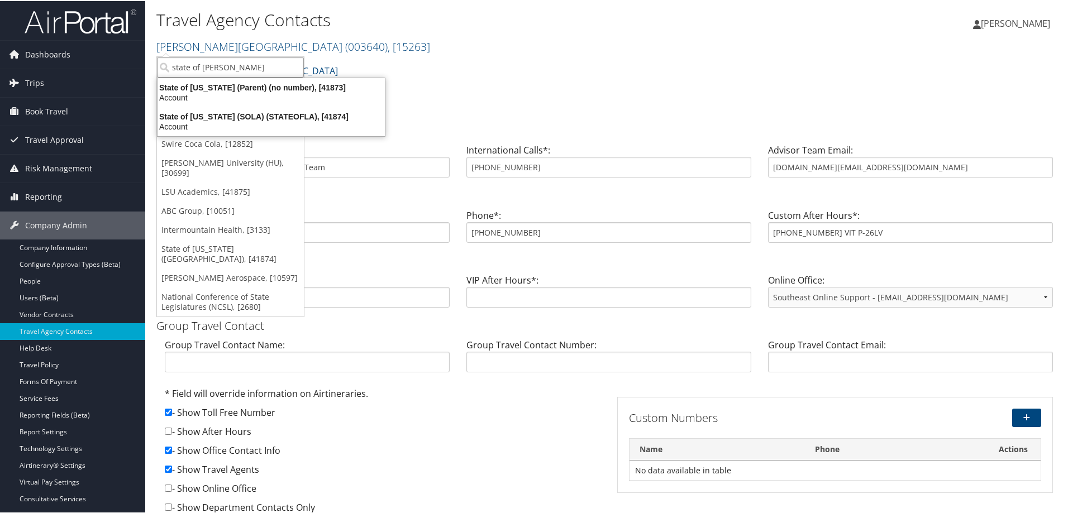
type input "state of loui"
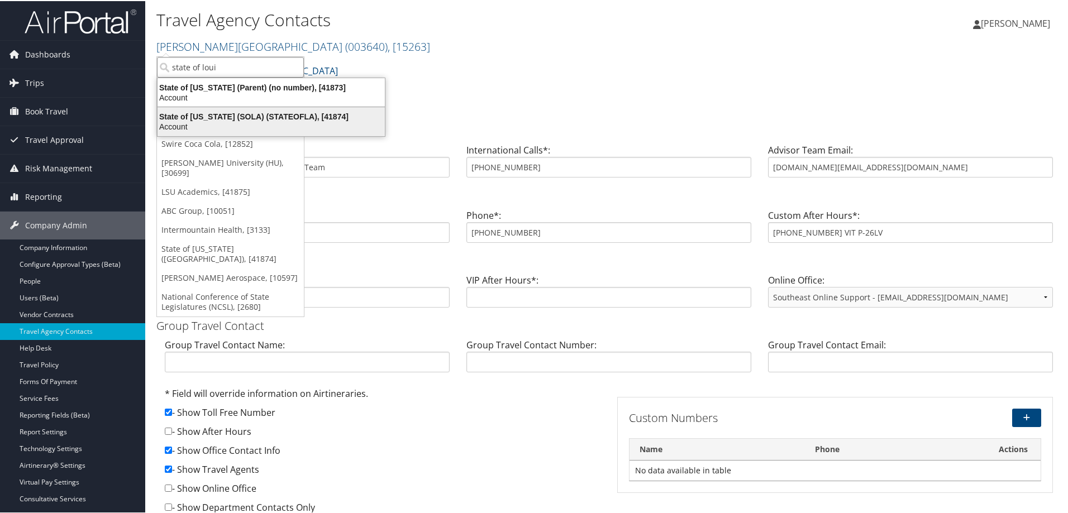
click at [244, 112] on div "State of Louisiana (SOLA) (STATEOFLA), [41874]" at bounding box center [271, 116] width 241 height 10
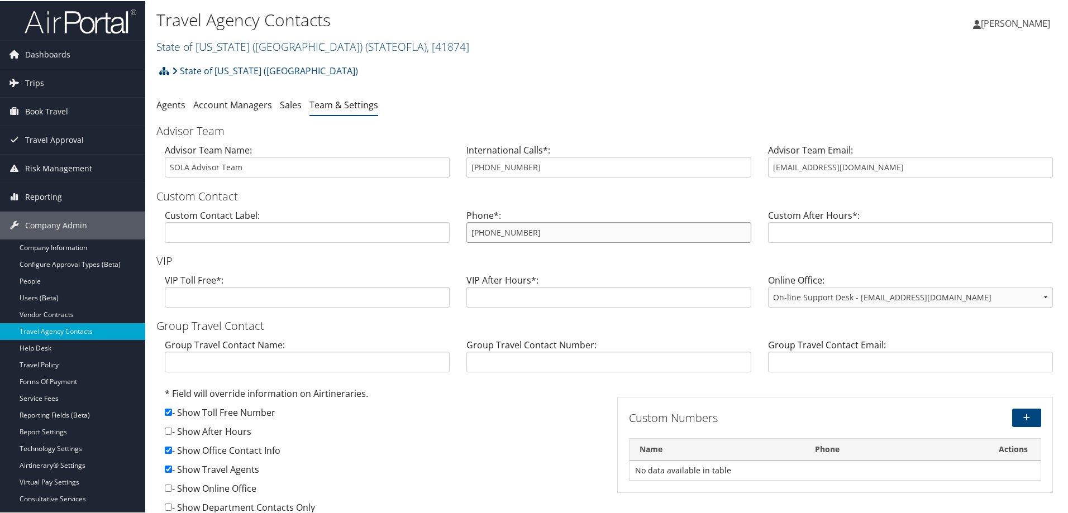
drag, startPoint x: 529, startPoint y: 234, endPoint x: 465, endPoint y: 227, distance: 64.0
click at [467, 227] on input "800-961-0720" at bounding box center [609, 231] width 285 height 21
click at [250, 40] on link "State of Louisiana (SOLA) ( STATEOFLA ) , [ 41874 ]" at bounding box center [312, 45] width 313 height 15
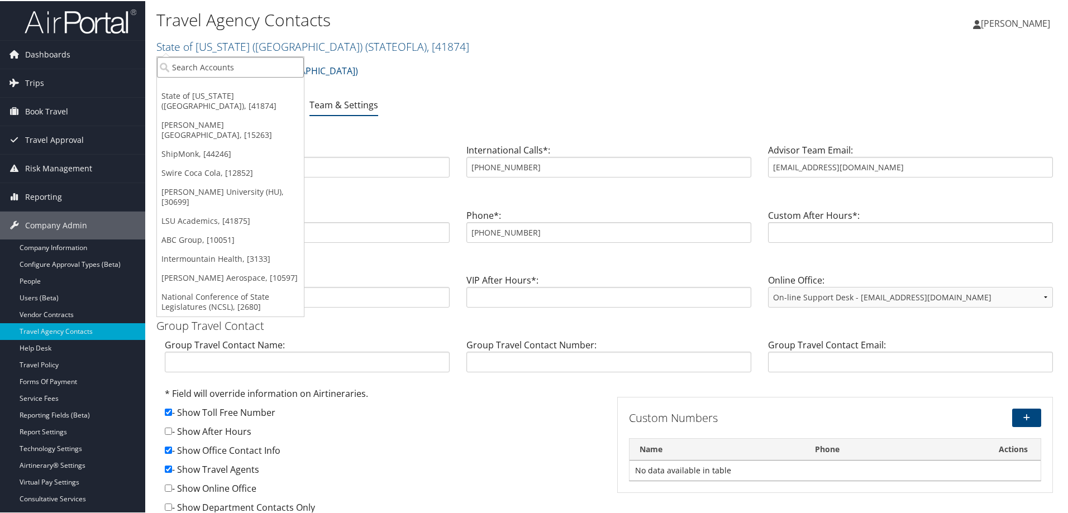
click at [204, 66] on input "search" at bounding box center [230, 66] width 147 height 21
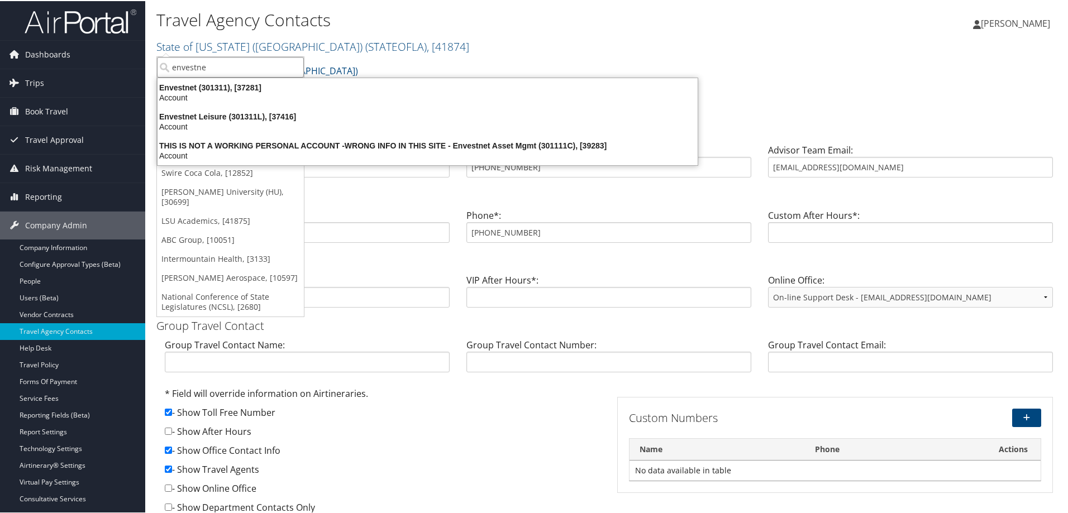
type input "envestnet"
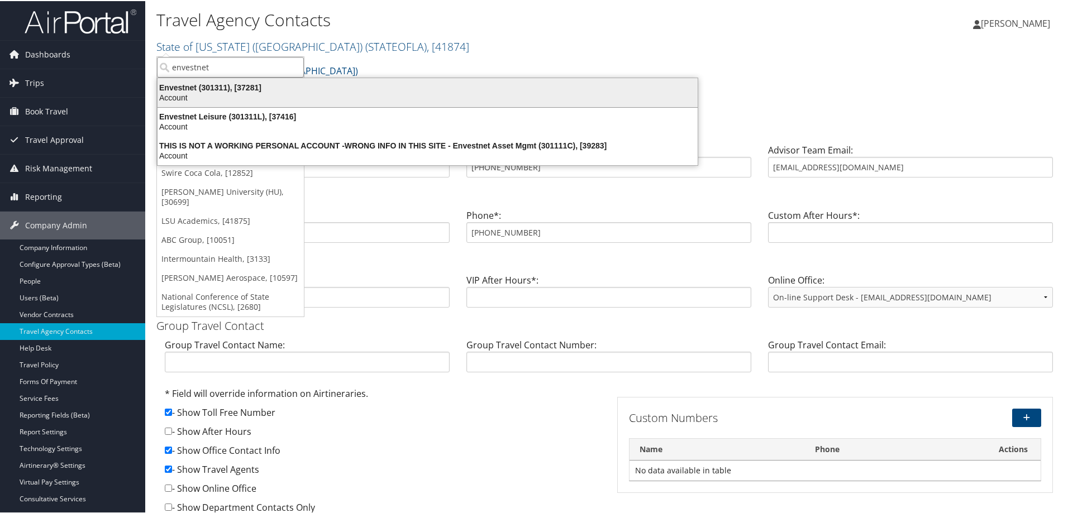
click at [202, 82] on div "Envestnet (301311), [37281]" at bounding box center [428, 87] width 554 height 10
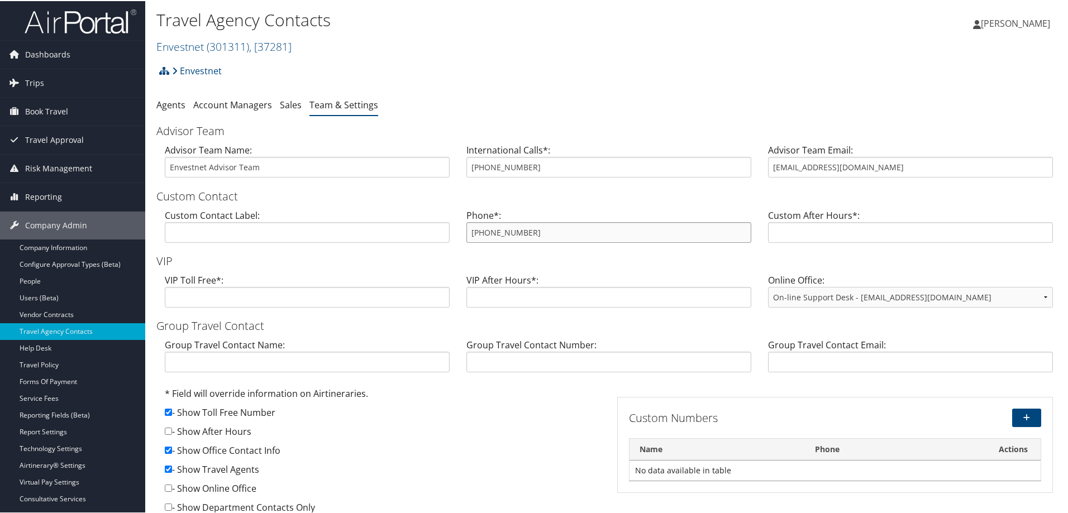
drag, startPoint x: 548, startPoint y: 232, endPoint x: 444, endPoint y: 231, distance: 103.9
click at [444, 231] on div "Custom Contact Label: Phone*: 800-390-9833 Custom After Hours*:" at bounding box center [608, 229] width 905 height 43
click at [182, 43] on link "Envestnet ( 301311 ) , [ 37281 ]" at bounding box center [223, 45] width 135 height 15
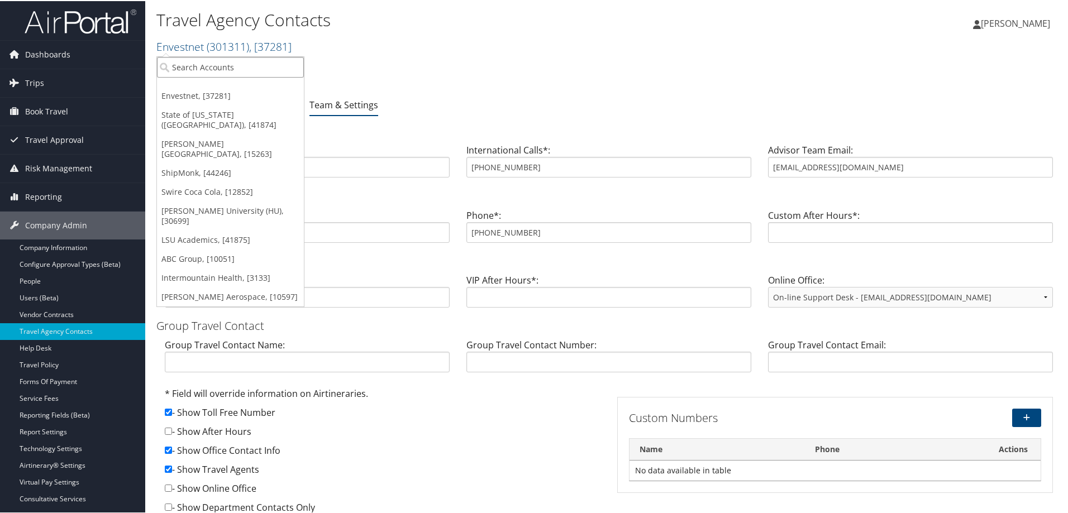
click at [185, 75] on input "search" at bounding box center [230, 66] width 147 height 21
type input "temple"
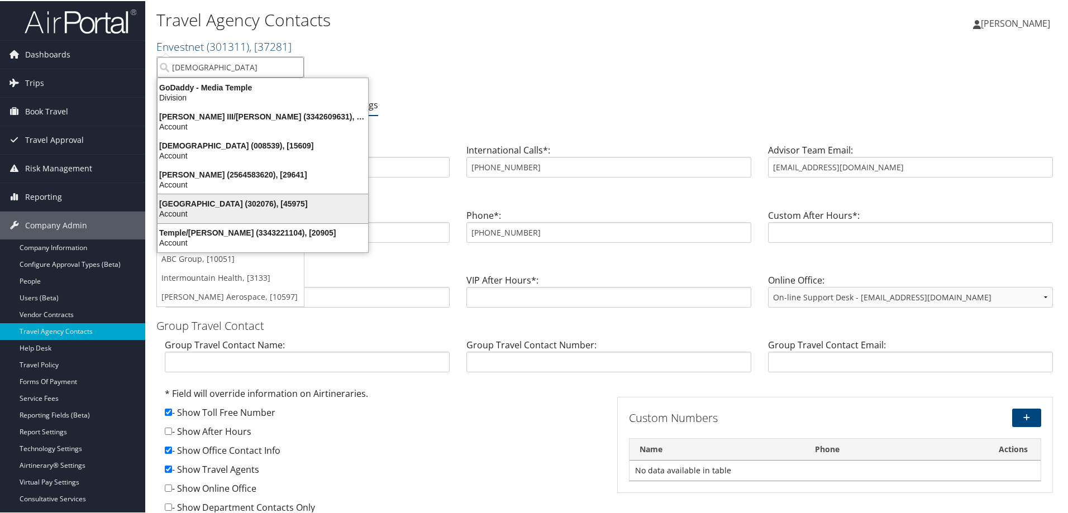
click at [264, 198] on div "Temple University (302076), [45975]" at bounding box center [263, 203] width 224 height 10
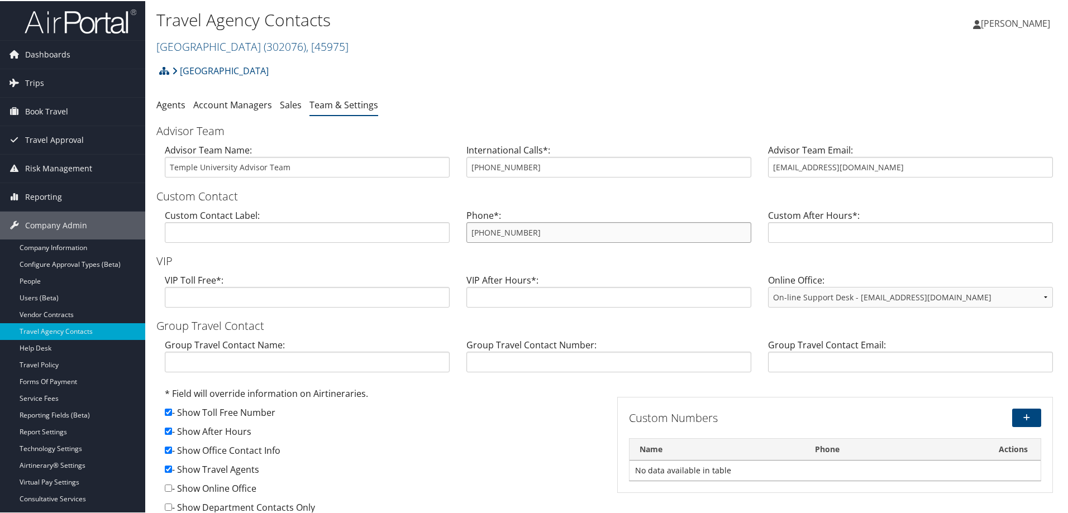
drag, startPoint x: 529, startPoint y: 234, endPoint x: 436, endPoint y: 230, distance: 93.4
click at [436, 230] on div "Custom Contact Label: Phone*: [PHONE_NUMBER] Custom After Hours*:" at bounding box center [608, 229] width 905 height 43
click at [47, 80] on link "Trips" at bounding box center [72, 82] width 145 height 28
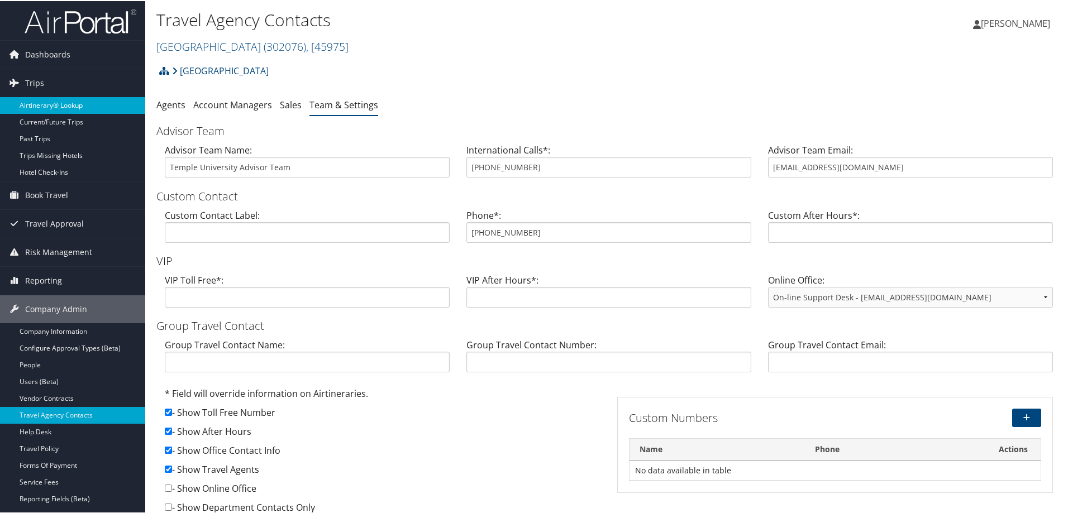
click at [51, 102] on link "Airtinerary® Lookup" at bounding box center [72, 104] width 145 height 17
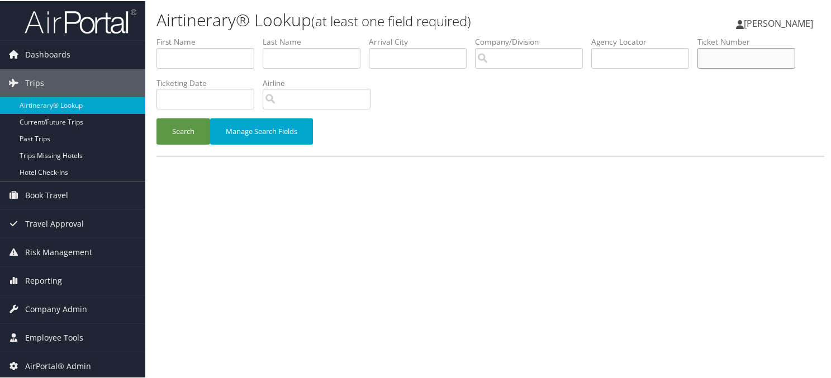
click at [741, 63] on input "text" at bounding box center [746, 57] width 98 height 21
paste input "7141889410"
click at [180, 126] on button "Search" at bounding box center [183, 130] width 54 height 26
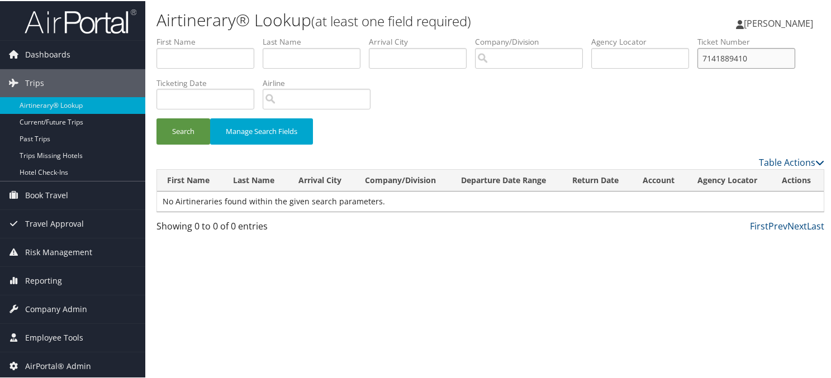
click at [706, 56] on input "7141889410" at bounding box center [746, 57] width 98 height 21
type input "0067141889410"
click at [156, 117] on button "Search" at bounding box center [183, 130] width 54 height 26
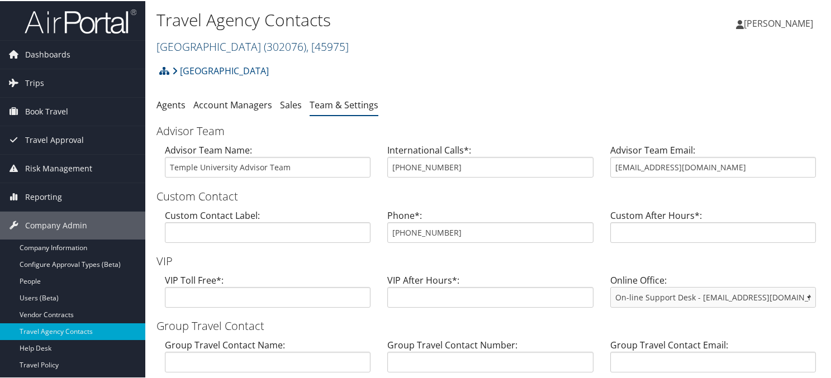
click at [181, 46] on link "[GEOGRAPHIC_DATA] ( 302076 ) , [ 45975 ]" at bounding box center [252, 45] width 192 height 15
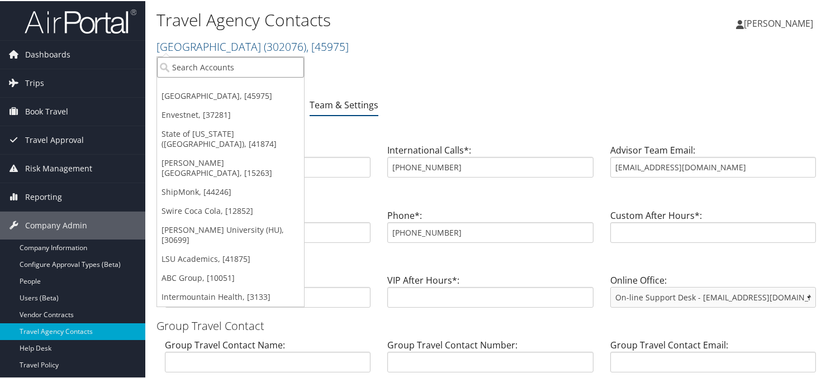
click at [190, 65] on input "search" at bounding box center [230, 66] width 147 height 21
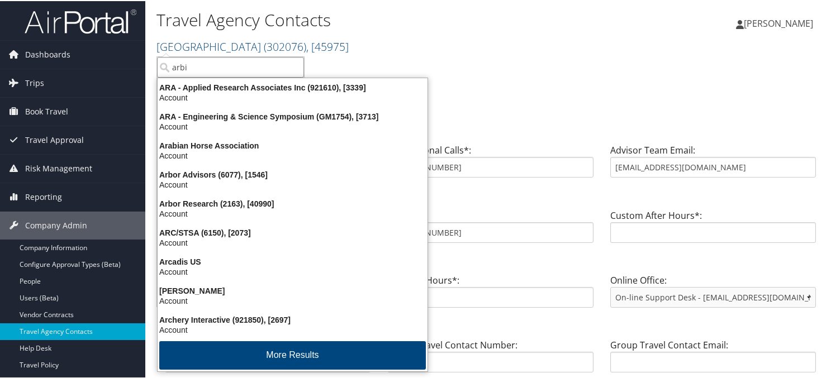
type input "arbin"
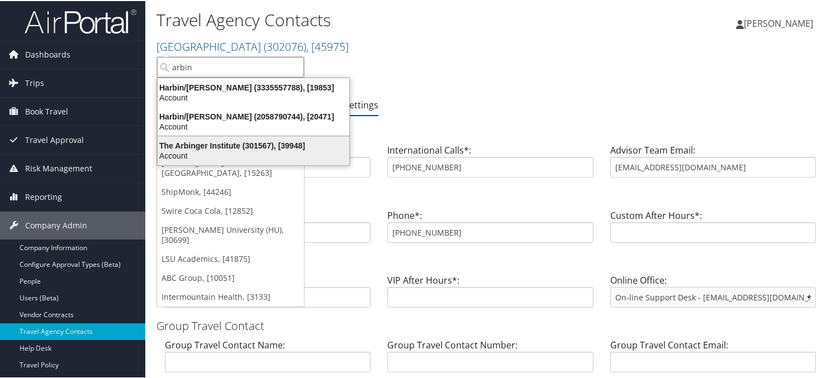
click at [209, 142] on div "The Arbinger Institute (301567), [39948]" at bounding box center [253, 145] width 205 height 10
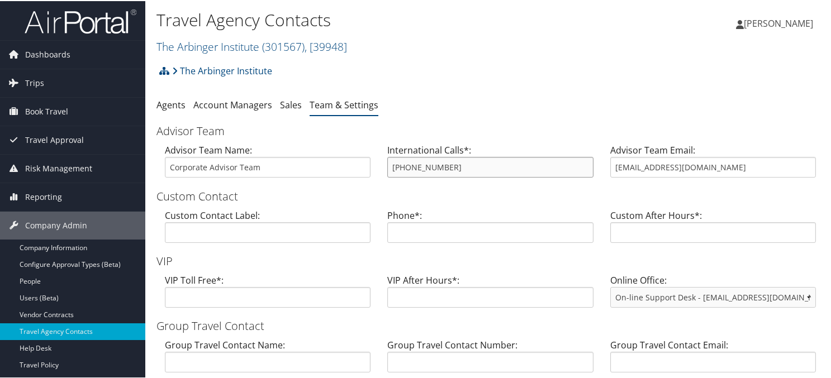
drag, startPoint x: 486, startPoint y: 168, endPoint x: 344, endPoint y: 165, distance: 141.4
click at [344, 165] on div "Advisor Team Name: Corporate Advisor Team International Calls*: [PHONE_NUMBER] …" at bounding box center [490, 163] width 668 height 43
drag, startPoint x: 711, startPoint y: 167, endPoint x: 594, endPoint y: 168, distance: 116.8
click at [594, 168] on div "Advisor Team Name: Corporate Advisor Team International Calls*: [PHONE_NUMBER] …" at bounding box center [490, 163] width 668 height 43
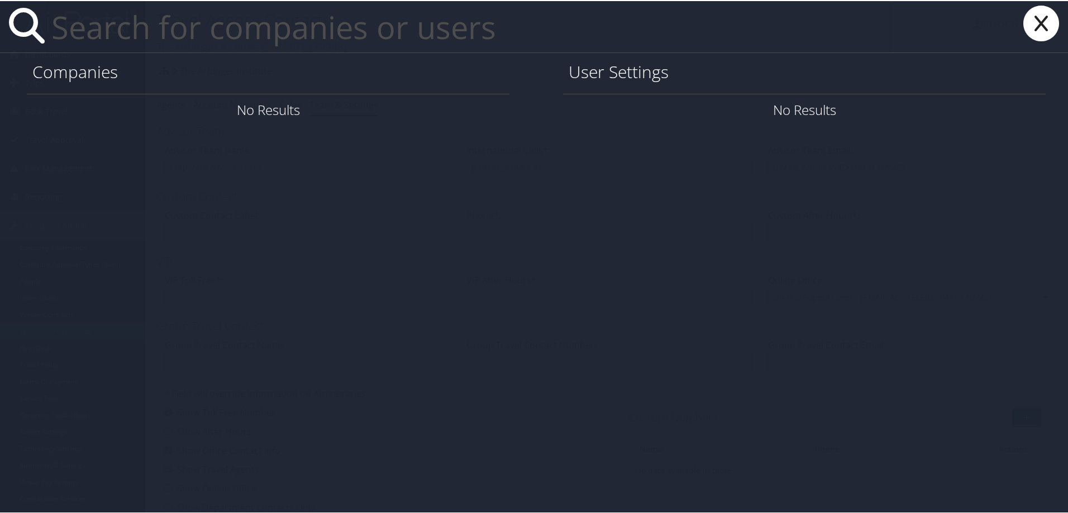
paste input "[EMAIL_ADDRESS][DOMAIN_NAME]"
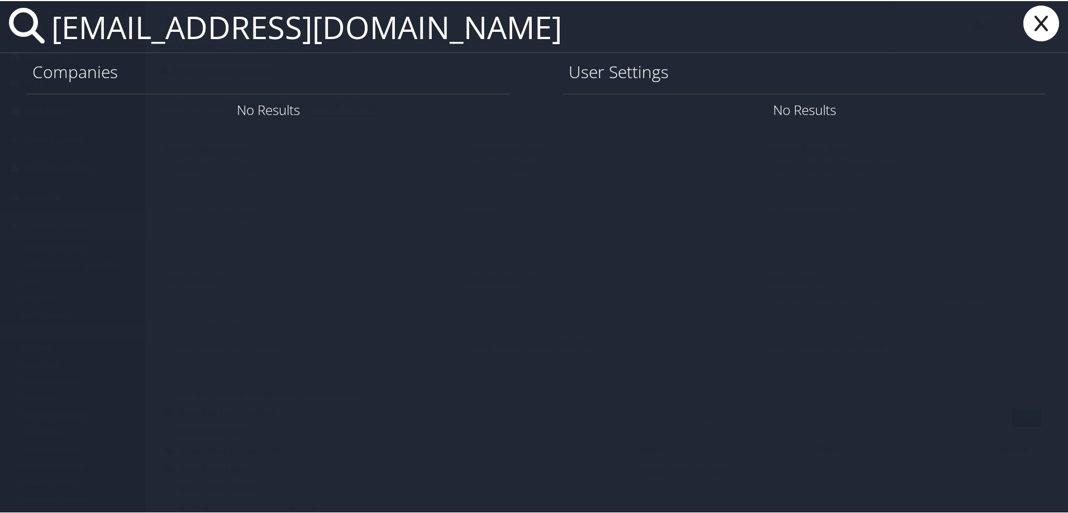
type input "[EMAIL_ADDRESS][DOMAIN_NAME]"
click at [830, 20] on icon at bounding box center [1041, 22] width 45 height 36
